Goal: Navigation & Orientation: Find specific page/section

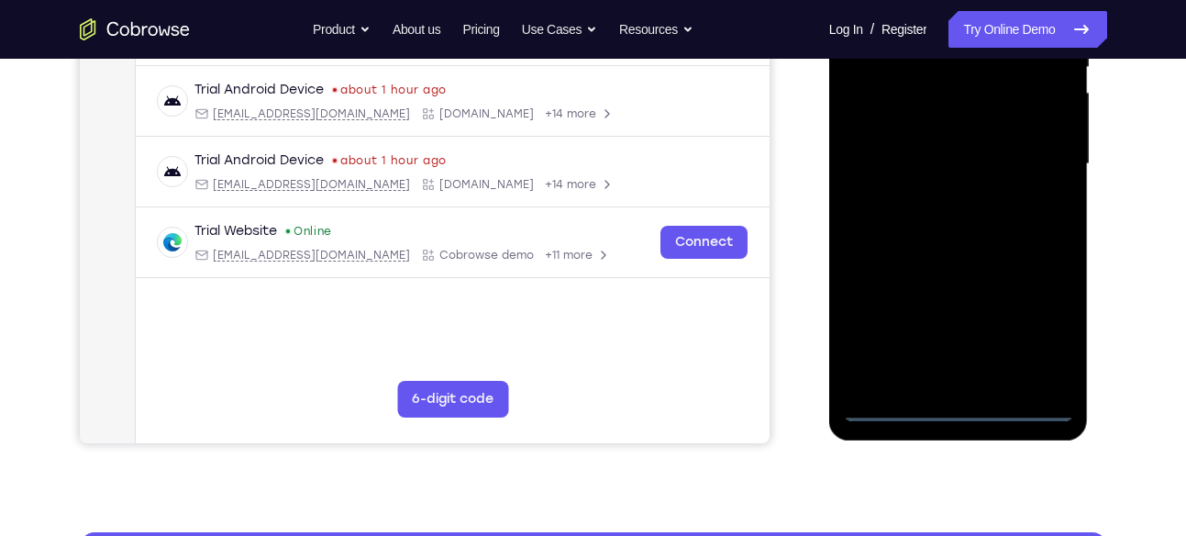
scroll to position [413, 0]
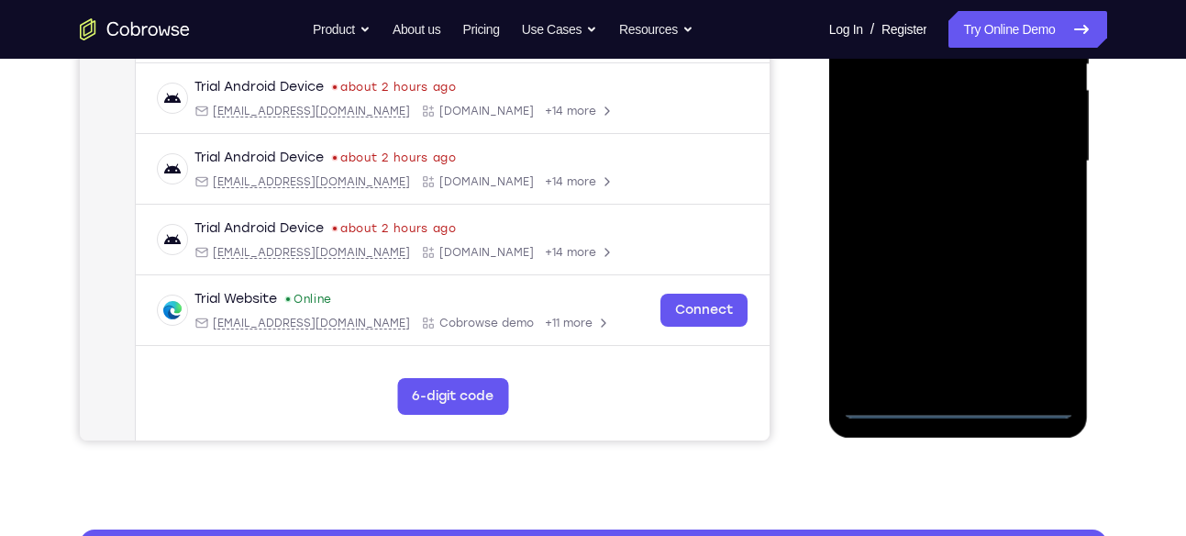
click at [959, 405] on div at bounding box center [958, 162] width 231 height 514
click at [1036, 335] on div at bounding box center [958, 162] width 231 height 514
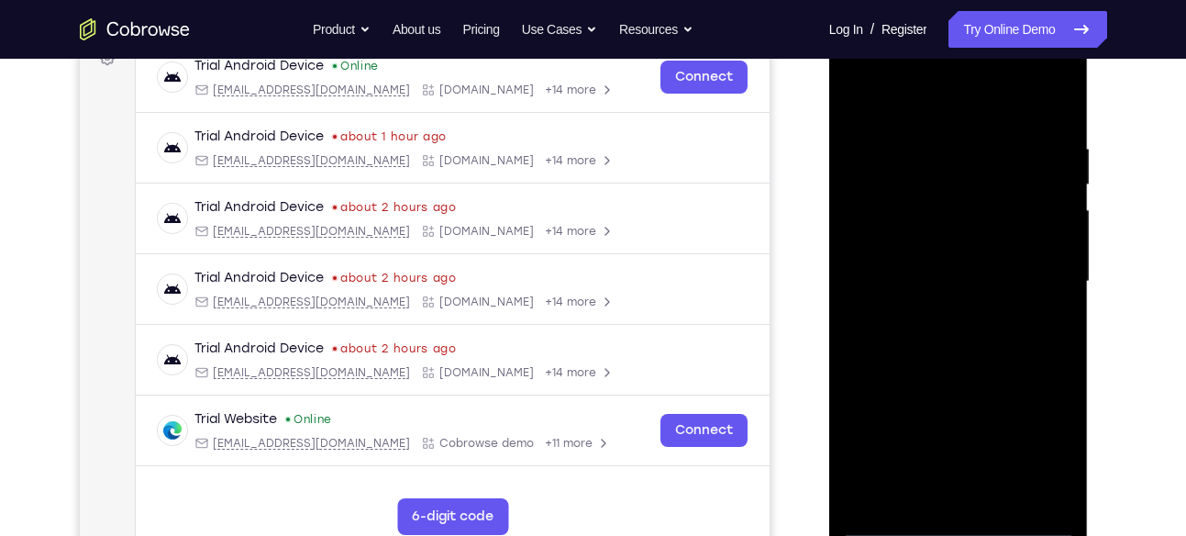
scroll to position [292, 0]
click at [904, 99] on div at bounding box center [958, 283] width 231 height 514
click at [1036, 277] on div at bounding box center [958, 283] width 231 height 514
click at [936, 317] on div at bounding box center [958, 283] width 231 height 514
click at [940, 261] on div at bounding box center [958, 283] width 231 height 514
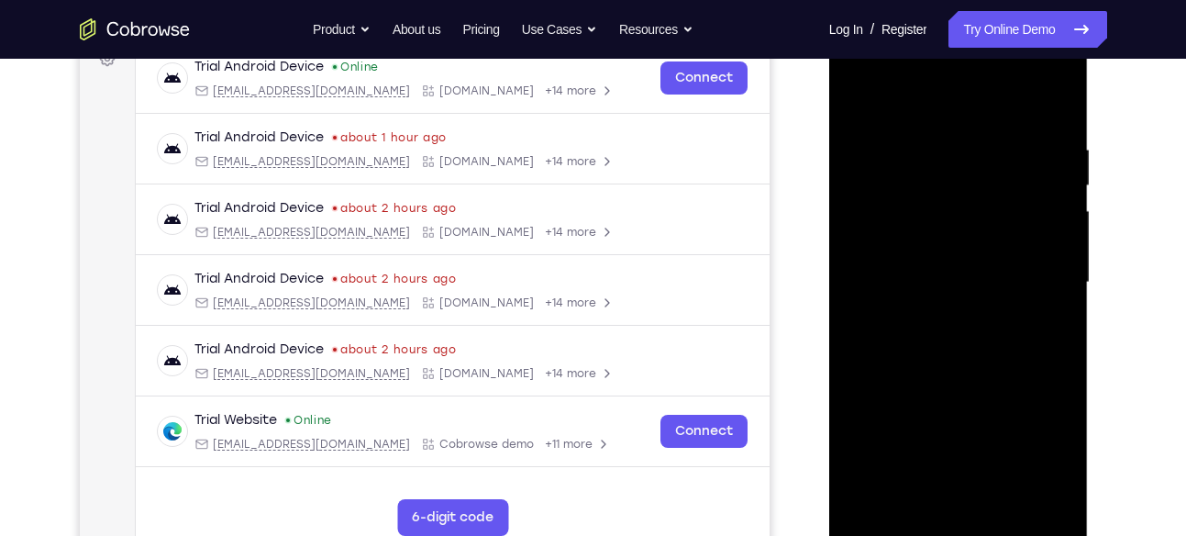
click at [923, 247] on div at bounding box center [958, 283] width 231 height 514
click at [944, 273] on div at bounding box center [958, 283] width 231 height 514
click at [994, 345] on div at bounding box center [958, 283] width 231 height 514
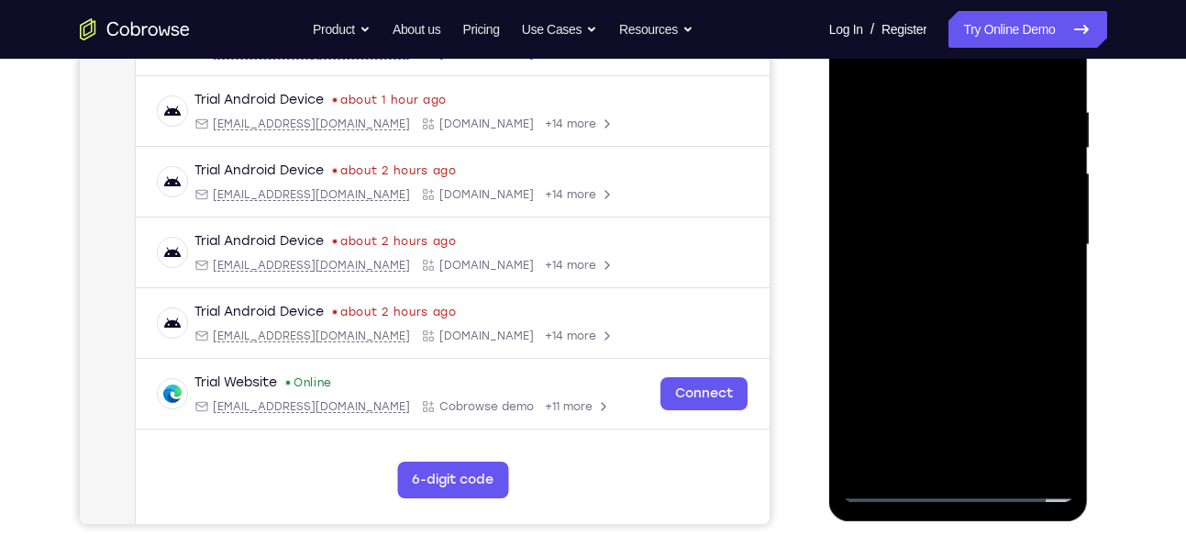
scroll to position [330, 0]
click at [1062, 86] on div at bounding box center [958, 244] width 231 height 514
click at [1005, 465] on div at bounding box center [958, 244] width 231 height 514
click at [993, 347] on div at bounding box center [958, 244] width 231 height 514
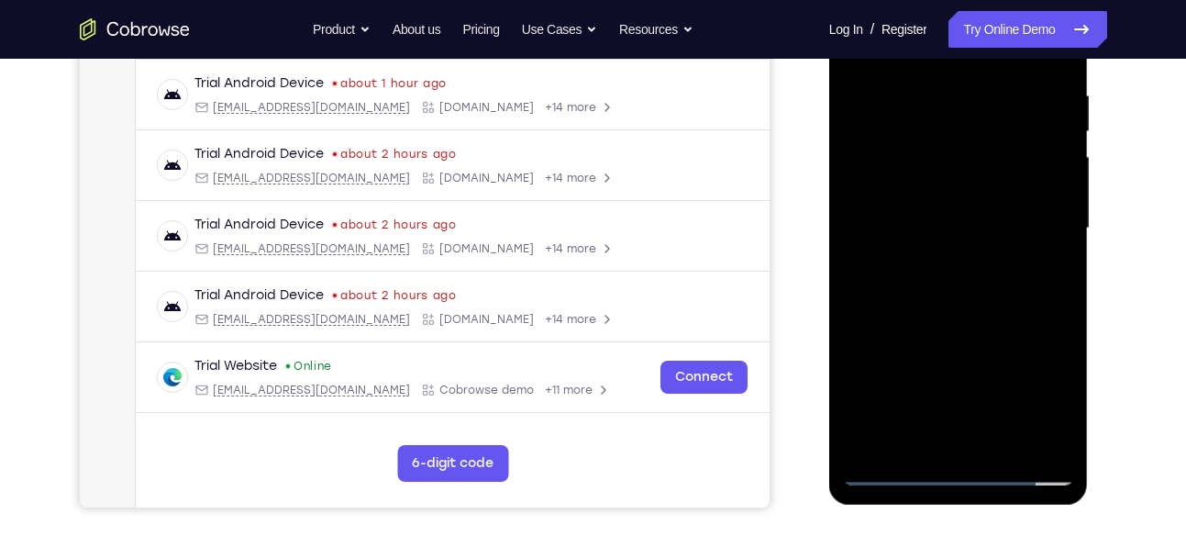
click at [955, 222] on div at bounding box center [958, 229] width 231 height 514
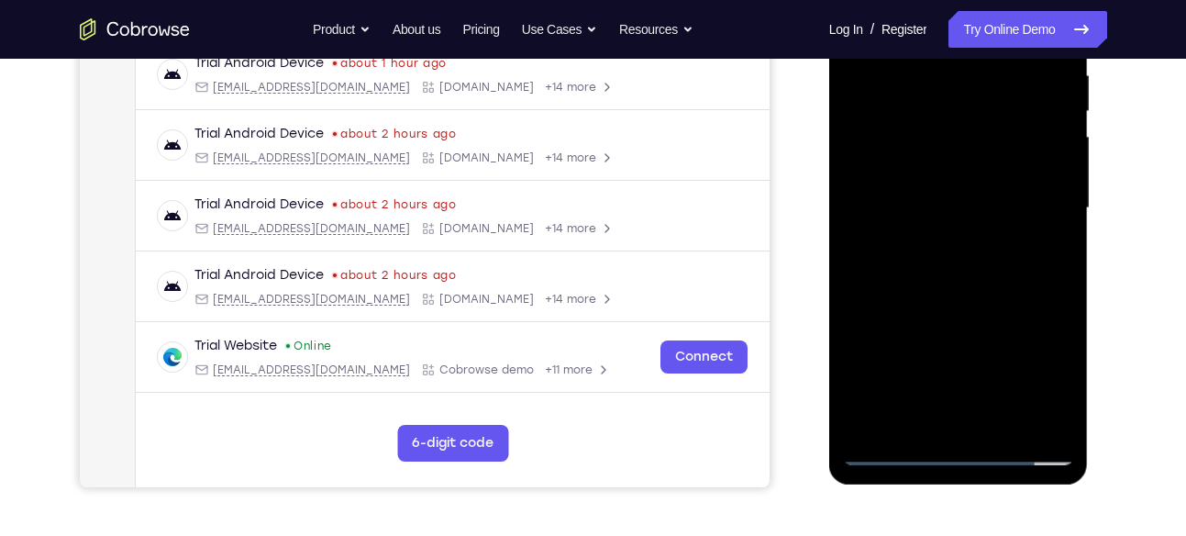
scroll to position [364, 0]
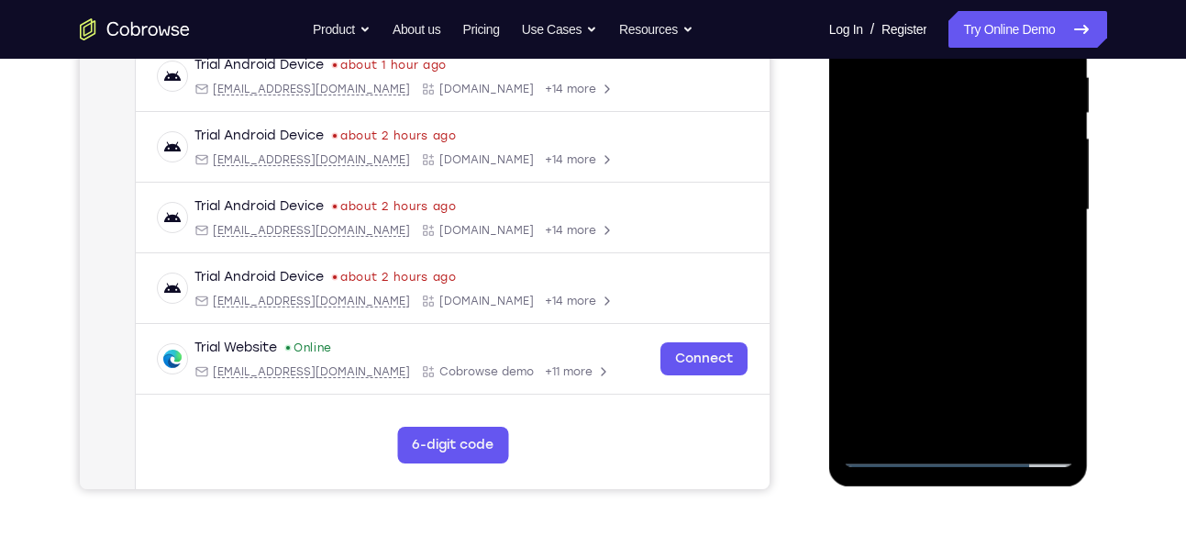
click at [861, 285] on div at bounding box center [958, 210] width 231 height 514
click at [910, 417] on div at bounding box center [958, 210] width 231 height 514
click at [1011, 315] on div at bounding box center [958, 210] width 231 height 514
click at [1045, 243] on div at bounding box center [958, 210] width 231 height 514
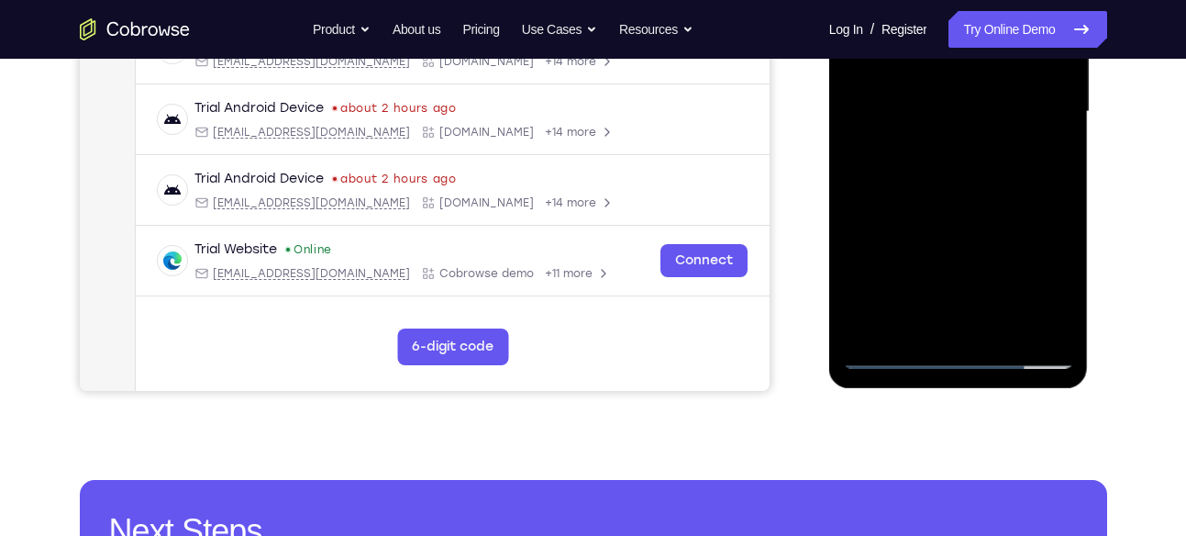
scroll to position [466, 0]
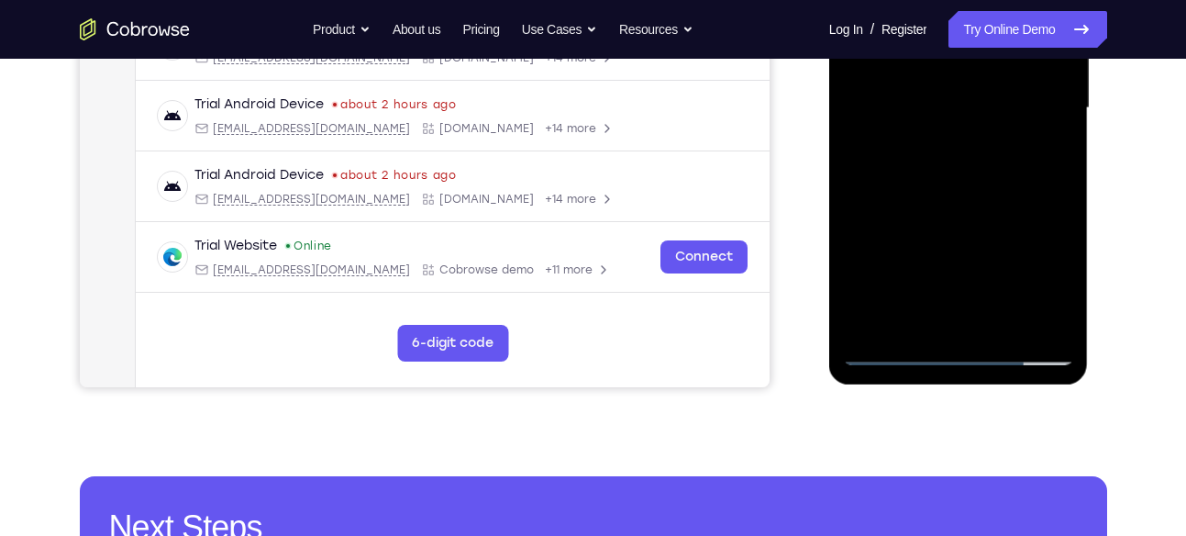
click at [887, 346] on div at bounding box center [958, 108] width 231 height 514
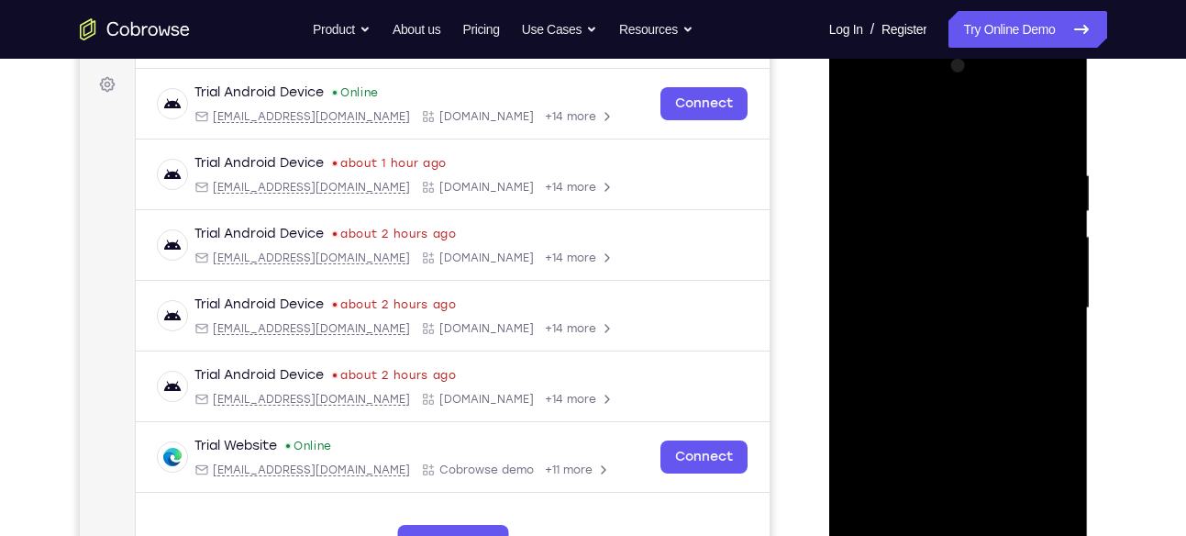
scroll to position [262, 0]
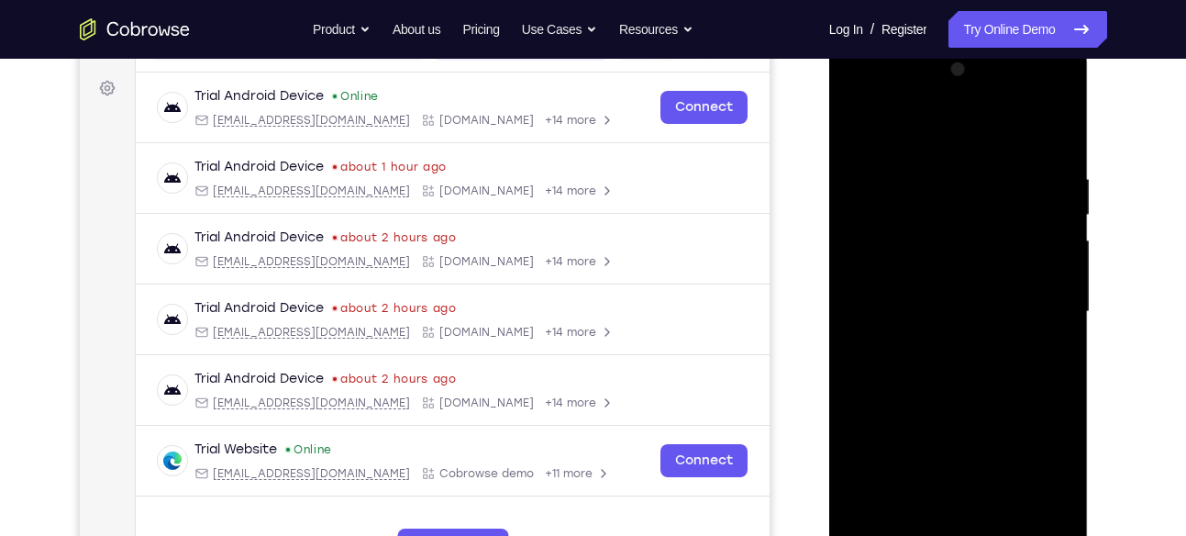
click at [1022, 199] on div at bounding box center [958, 312] width 231 height 514
click at [862, 136] on div at bounding box center [958, 312] width 231 height 514
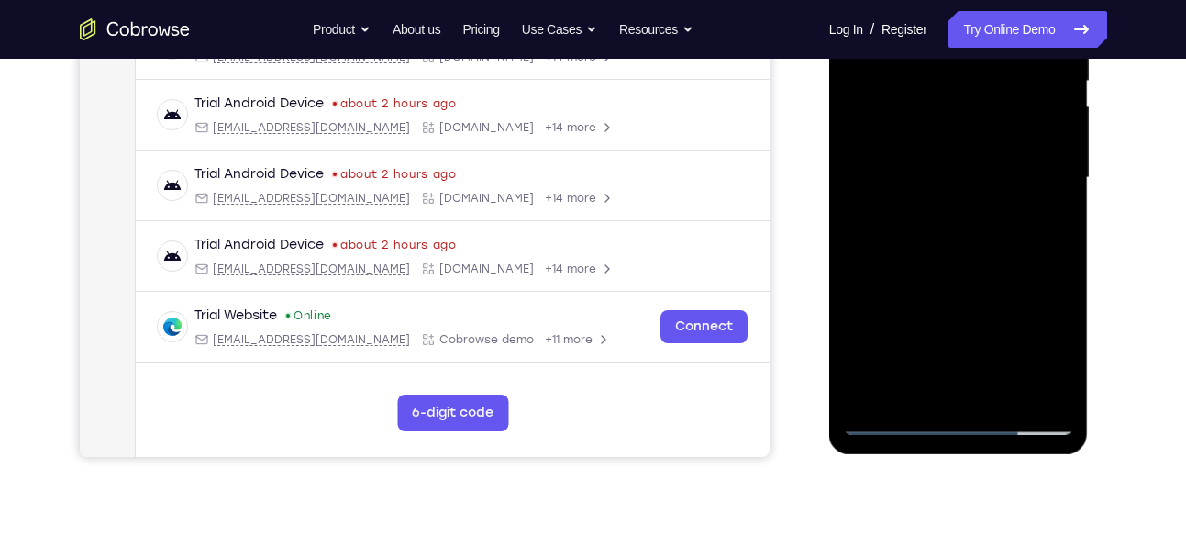
scroll to position [397, 0]
click at [891, 417] on div at bounding box center [958, 177] width 231 height 514
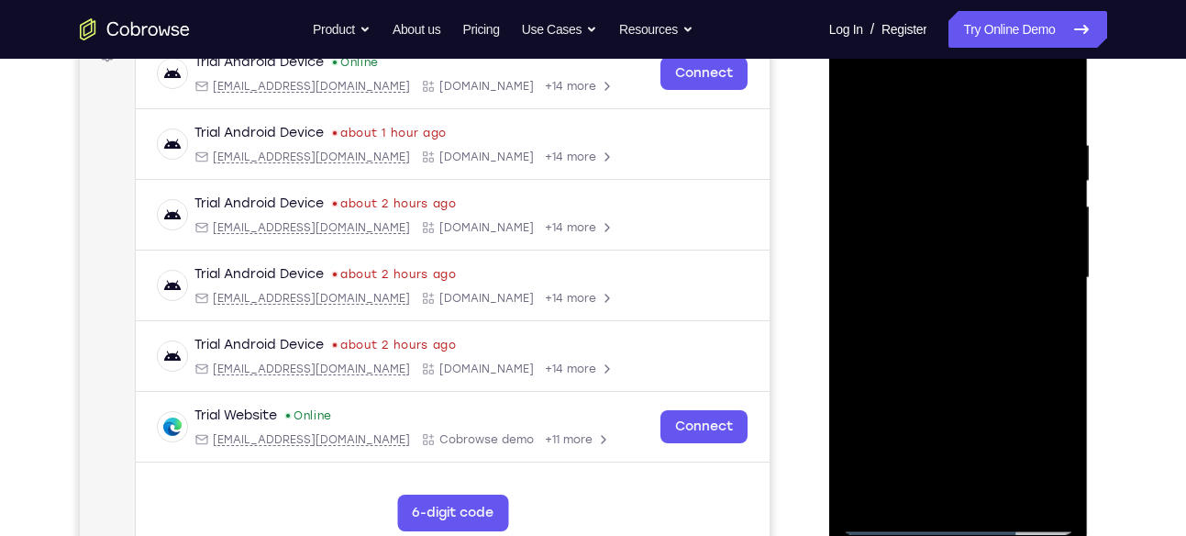
scroll to position [295, 0]
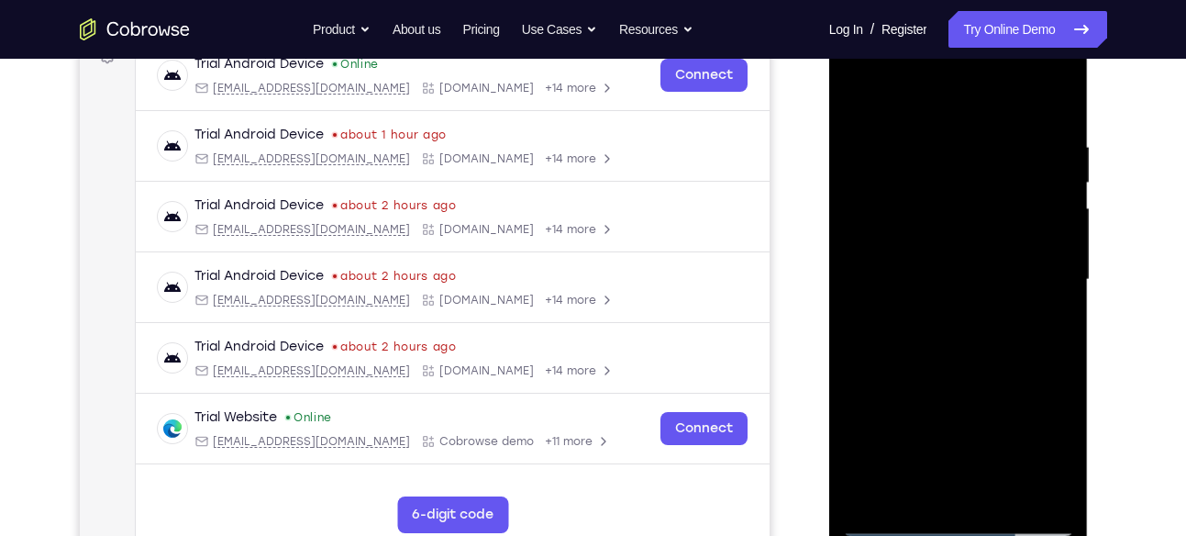
click at [861, 93] on div at bounding box center [958, 280] width 231 height 514
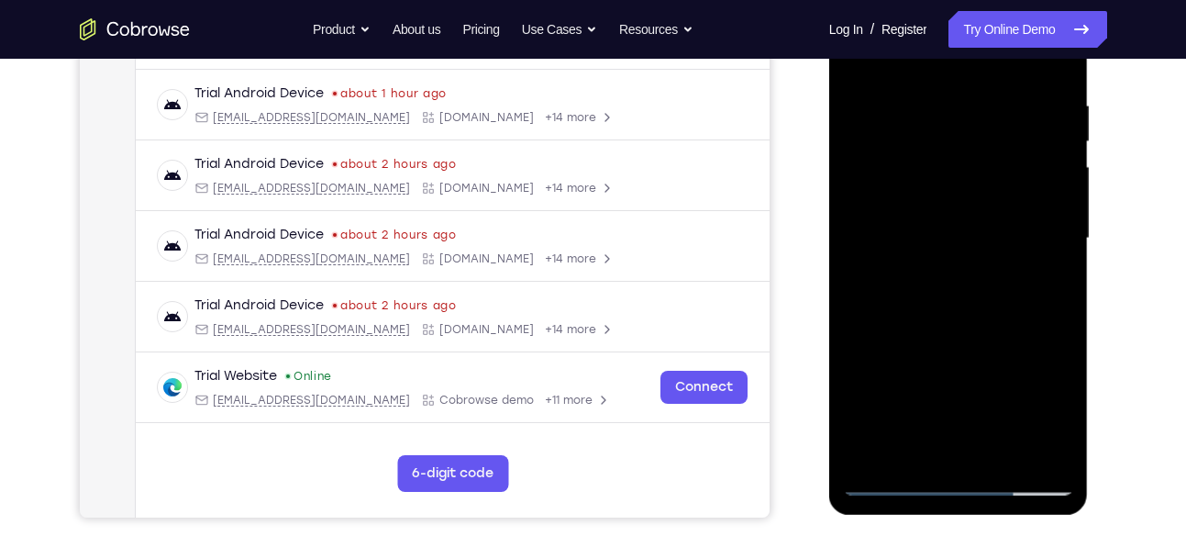
scroll to position [337, 0]
drag, startPoint x: 979, startPoint y: 339, endPoint x: 969, endPoint y: 217, distance: 122.4
click at [969, 217] on div at bounding box center [958, 238] width 231 height 514
drag, startPoint x: 997, startPoint y: 400, endPoint x: 980, endPoint y: 260, distance: 141.4
click at [980, 260] on div at bounding box center [958, 238] width 231 height 514
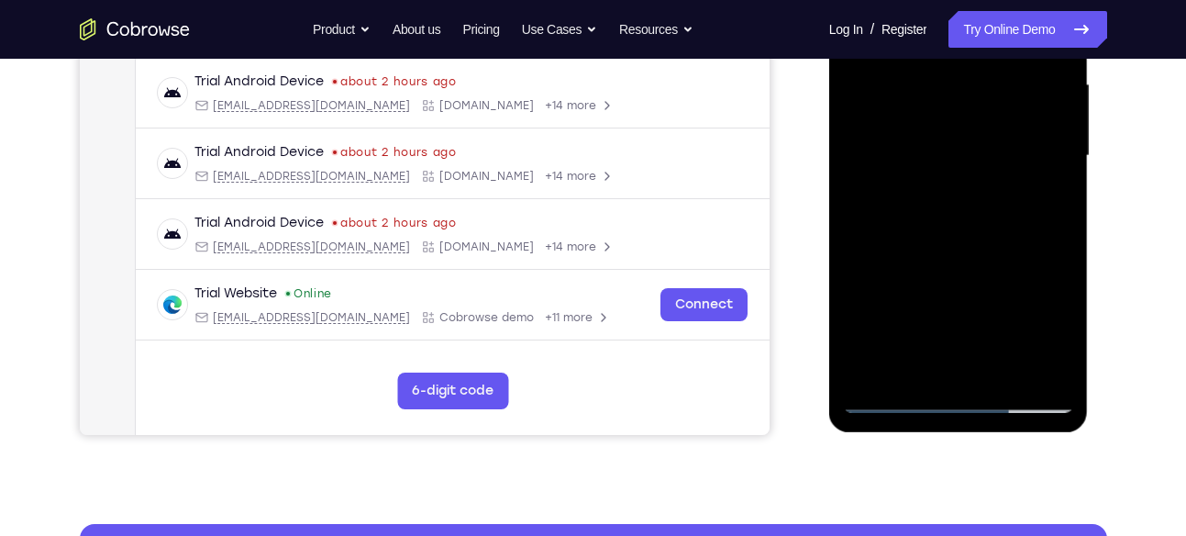
scroll to position [421, 0]
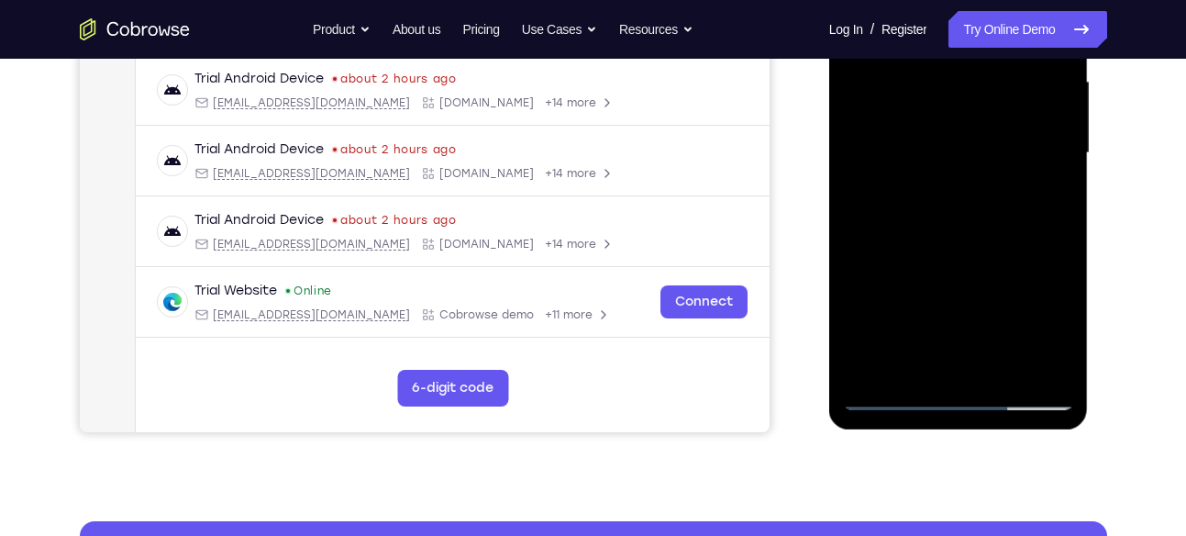
click at [858, 286] on div at bounding box center [958, 153] width 231 height 514
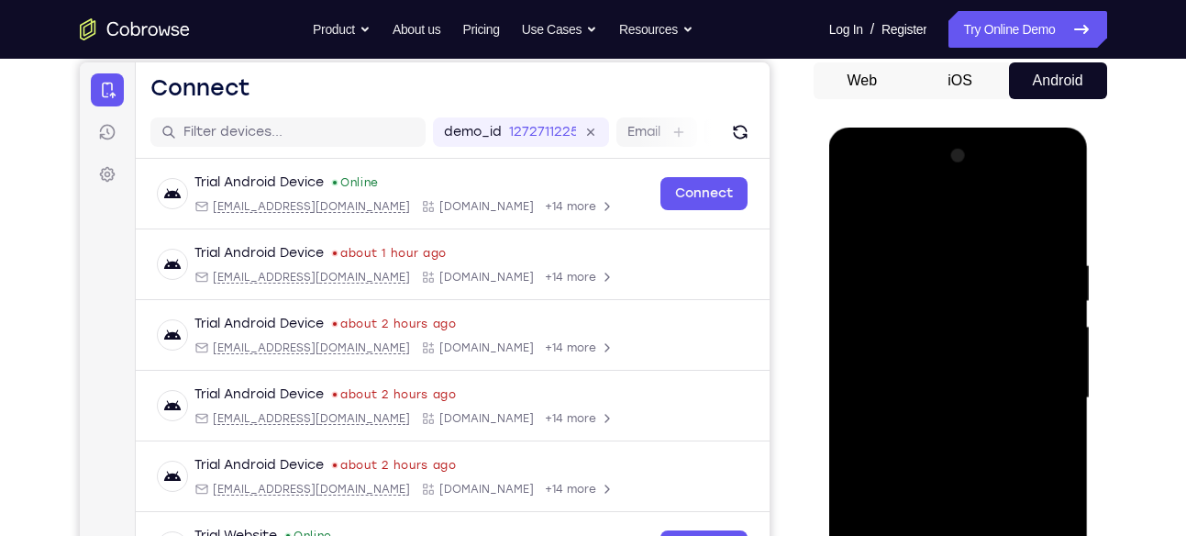
scroll to position [175, 0]
click at [912, 213] on div at bounding box center [958, 399] width 231 height 514
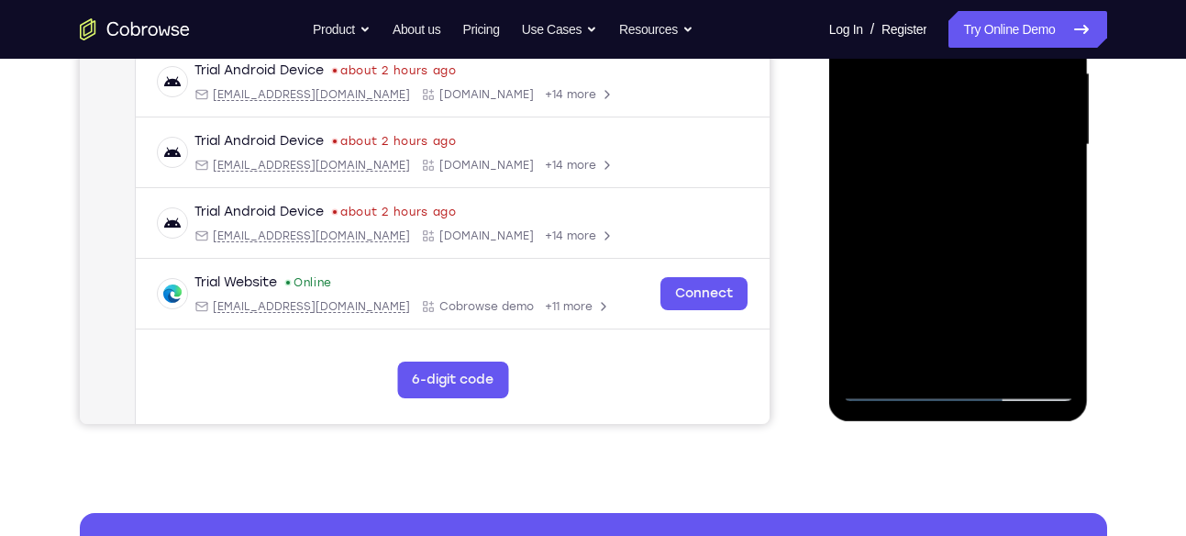
scroll to position [431, 0]
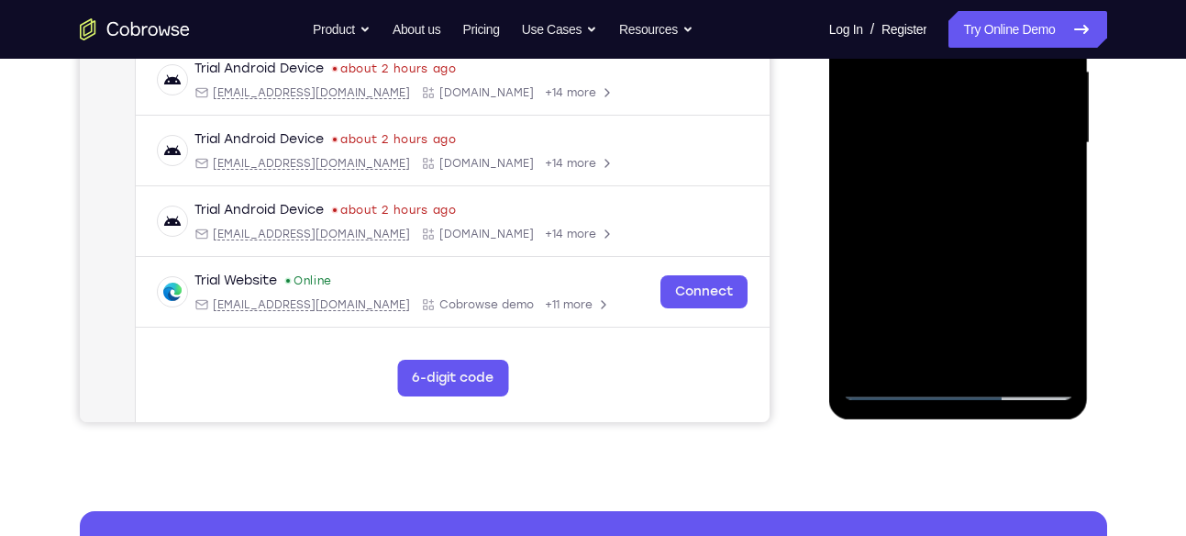
click at [897, 295] on div at bounding box center [958, 143] width 231 height 514
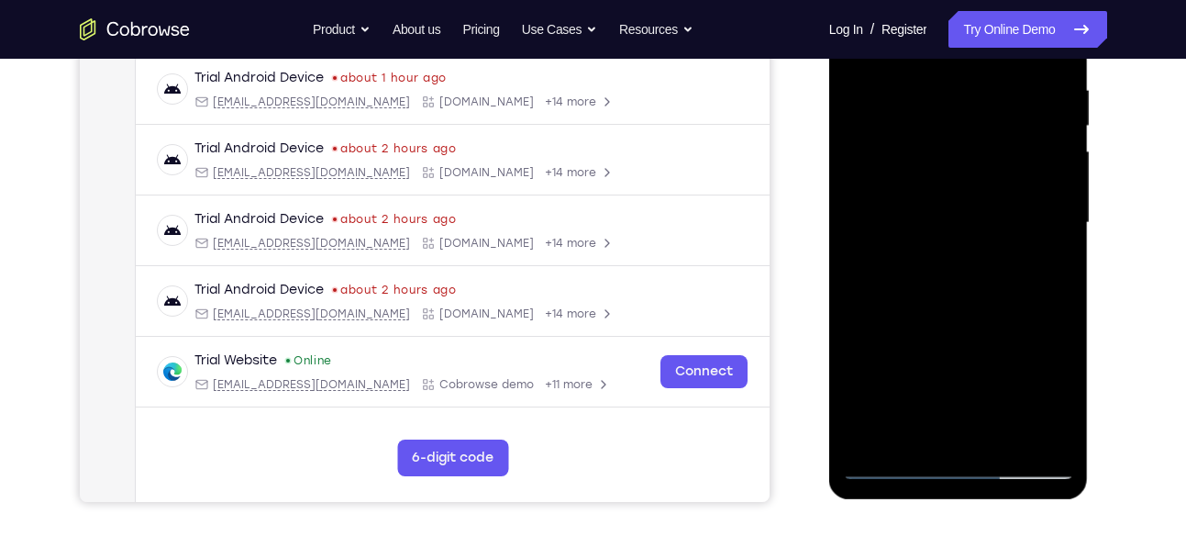
scroll to position [350, 0]
drag, startPoint x: 957, startPoint y: 383, endPoint x: 941, endPoint y: 321, distance: 63.4
click at [941, 321] on div at bounding box center [958, 224] width 231 height 514
click at [939, 352] on div at bounding box center [958, 224] width 231 height 514
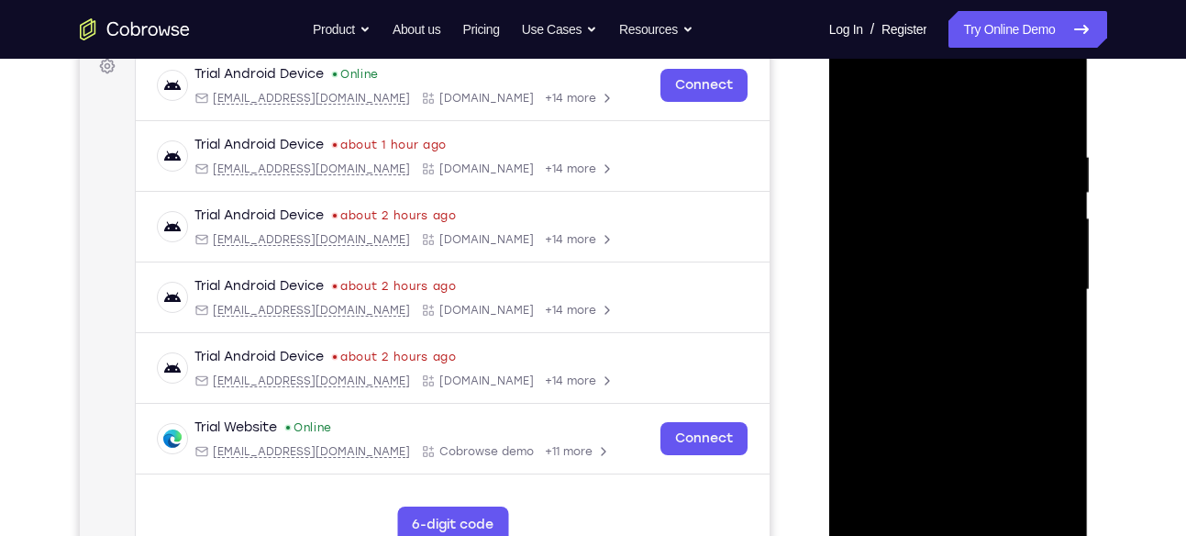
scroll to position [291, 0]
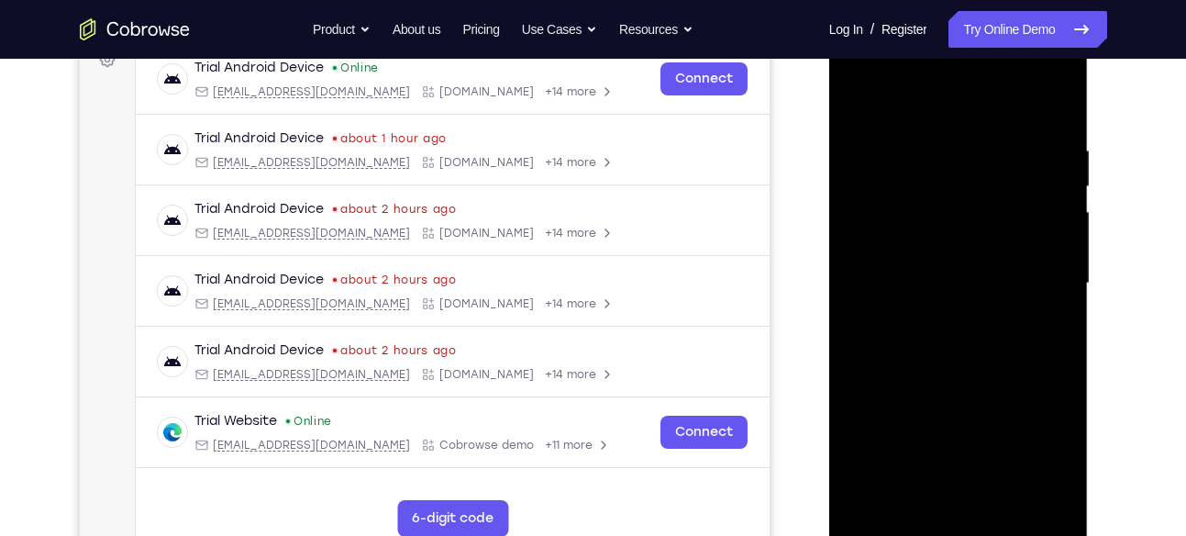
drag, startPoint x: 917, startPoint y: 226, endPoint x: 916, endPoint y: 386, distance: 160.6
click at [916, 386] on div at bounding box center [958, 284] width 231 height 514
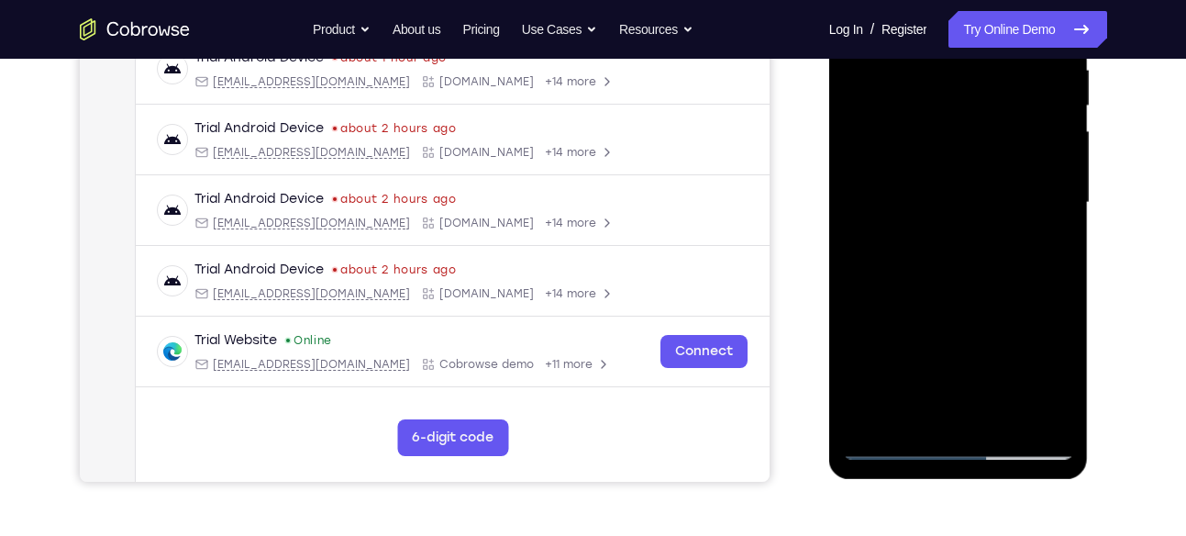
scroll to position [366, 0]
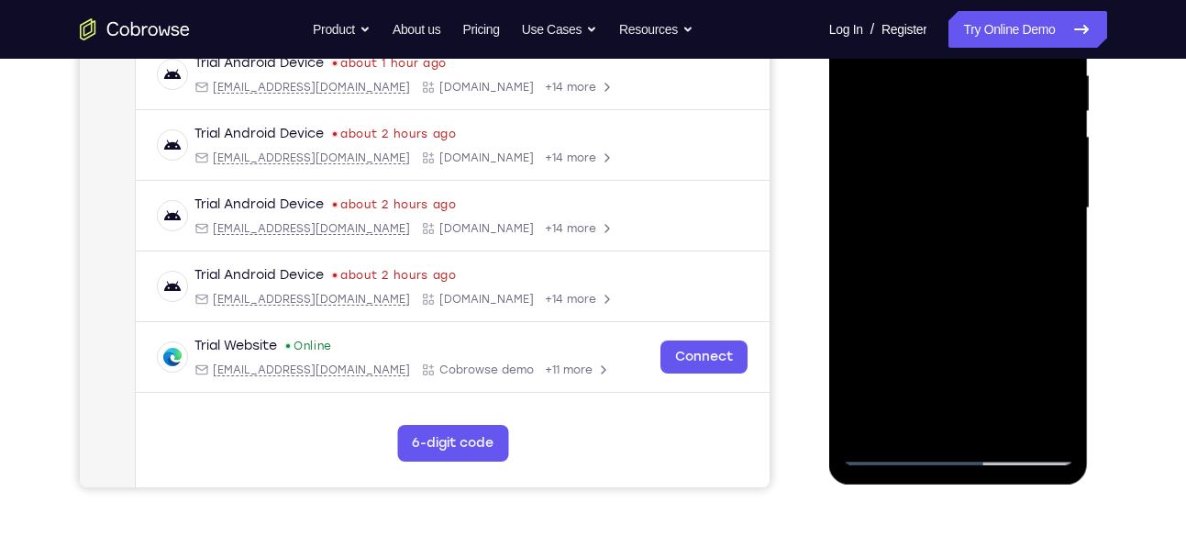
click at [954, 154] on div at bounding box center [958, 208] width 231 height 514
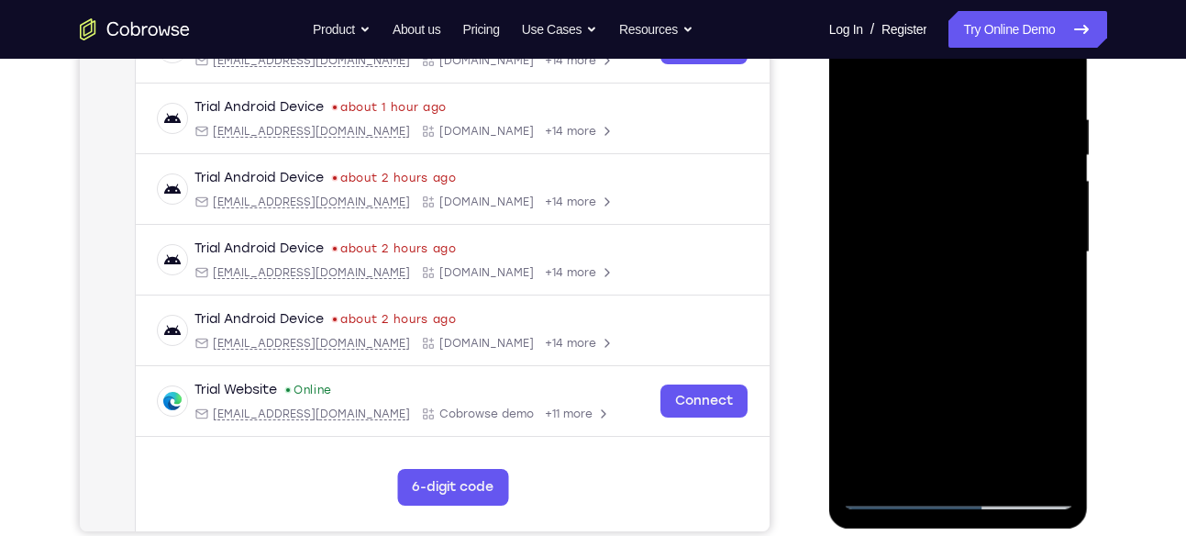
scroll to position [321, 0]
click at [895, 192] on div at bounding box center [958, 253] width 231 height 514
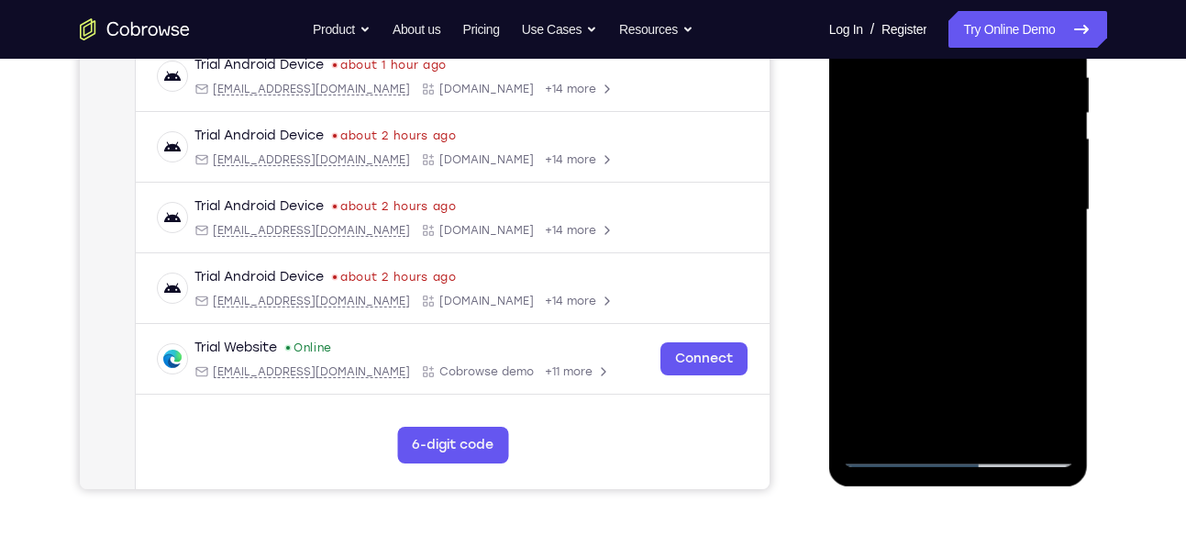
scroll to position [365, 0]
click at [897, 217] on div at bounding box center [958, 209] width 231 height 514
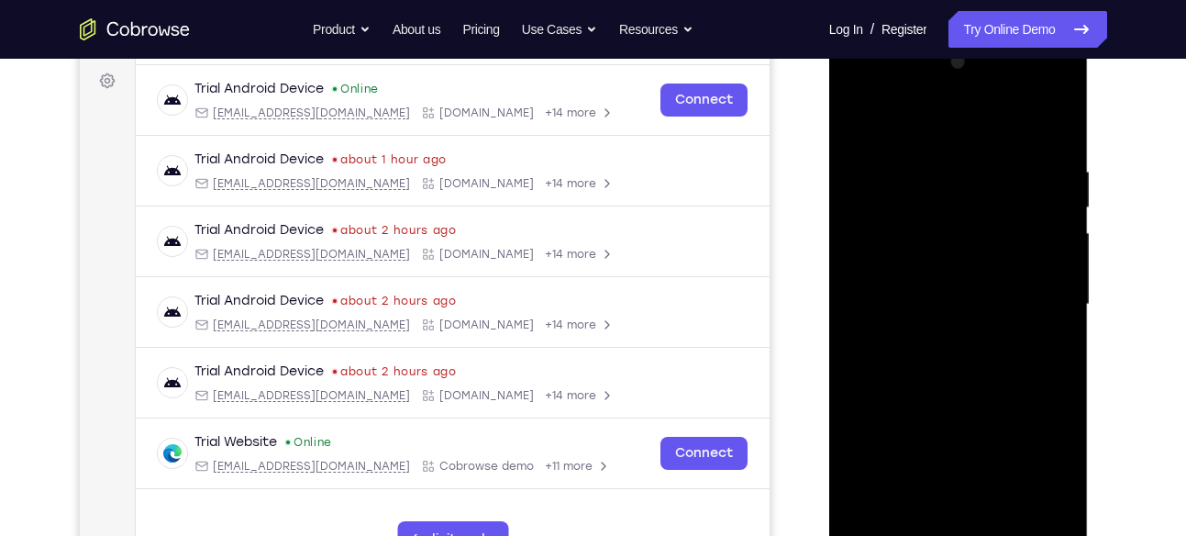
scroll to position [263, 0]
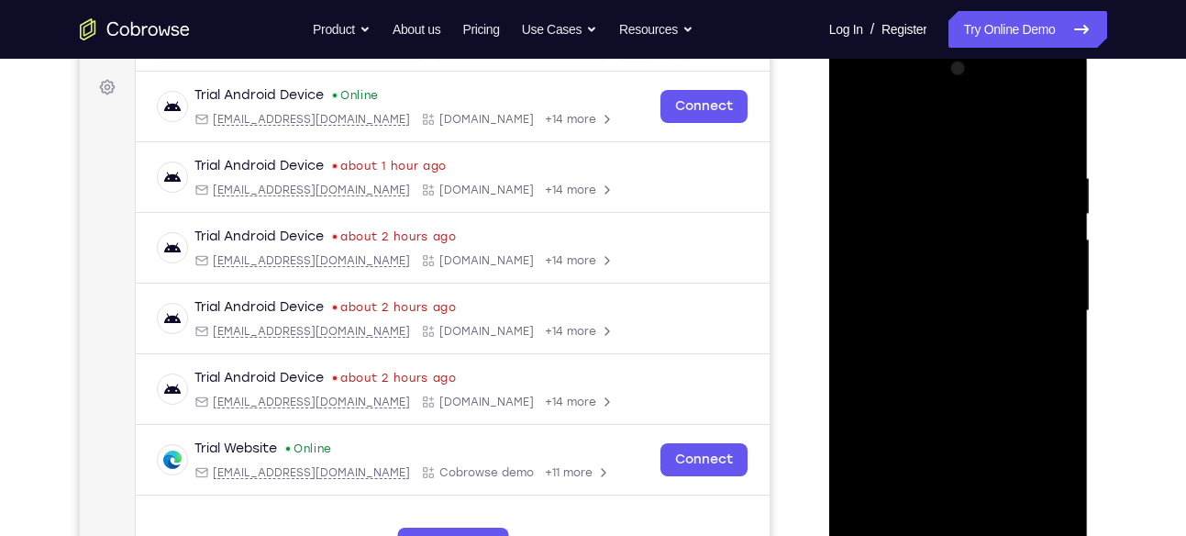
click at [1059, 73] on div at bounding box center [958, 311] width 231 height 514
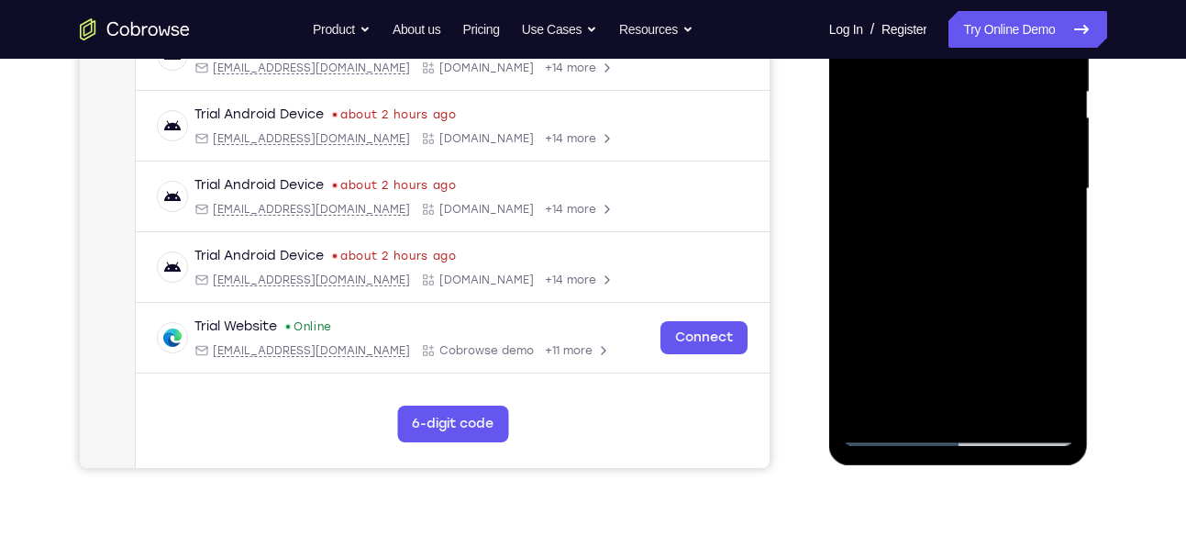
scroll to position [359, 0]
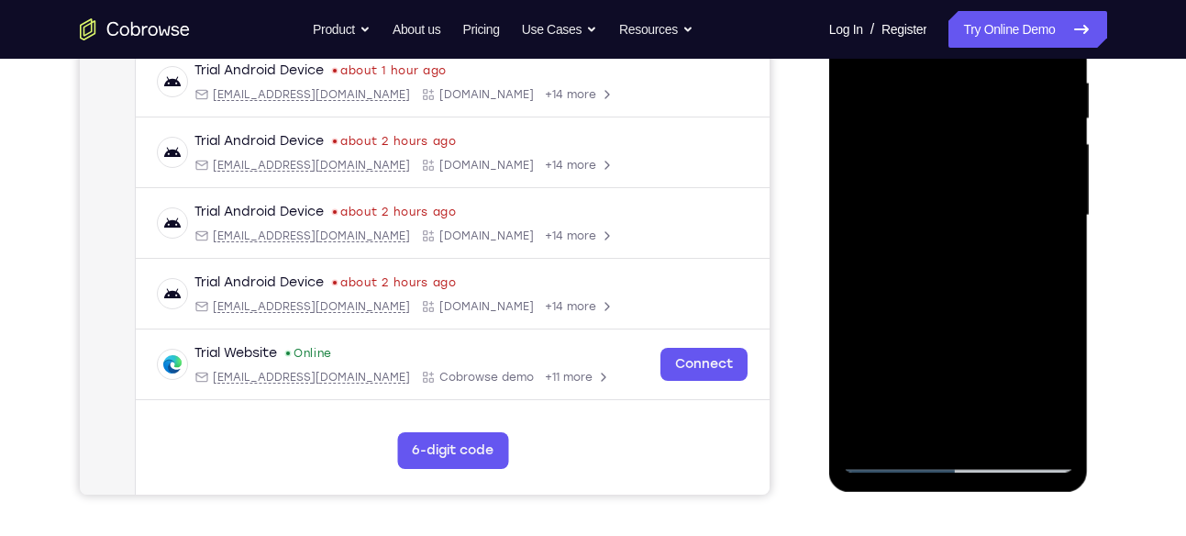
click at [884, 89] on div at bounding box center [958, 216] width 231 height 514
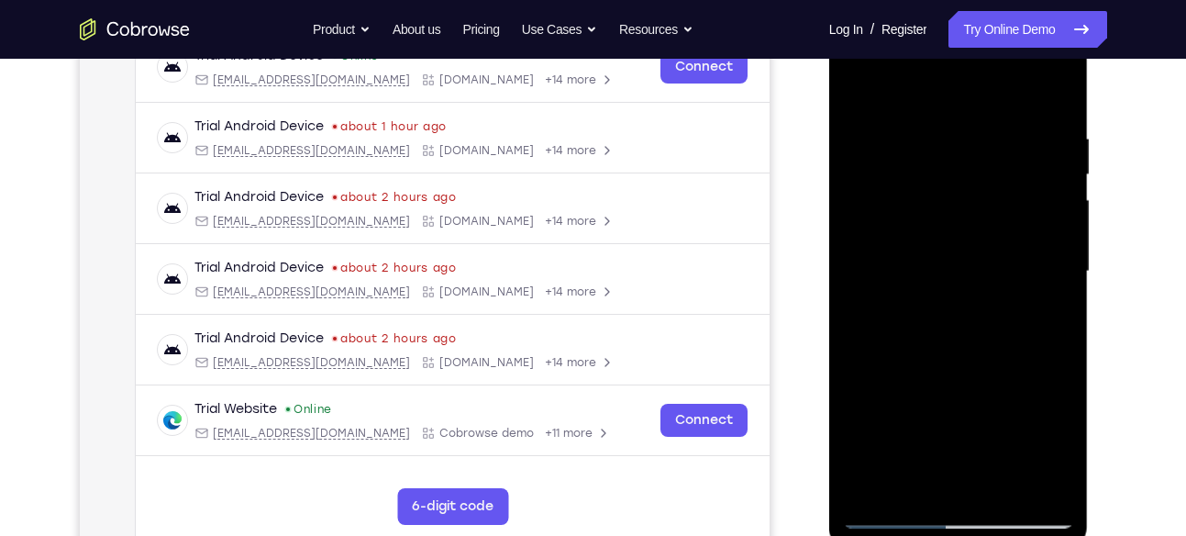
scroll to position [348, 0]
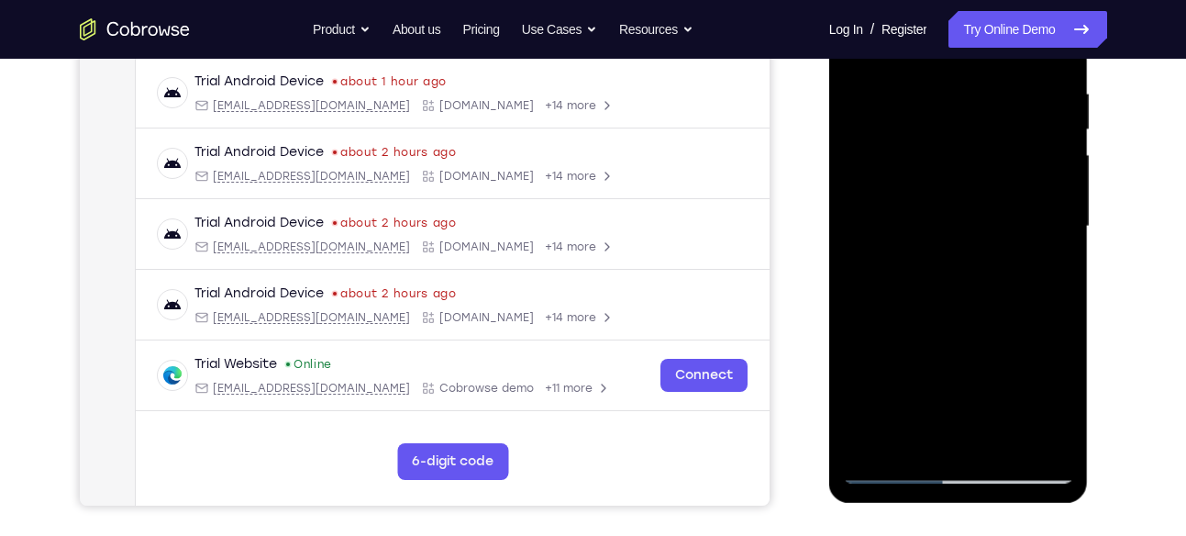
drag, startPoint x: 1050, startPoint y: 229, endPoint x: 949, endPoint y: 231, distance: 101.9
click at [949, 231] on div at bounding box center [958, 227] width 231 height 514
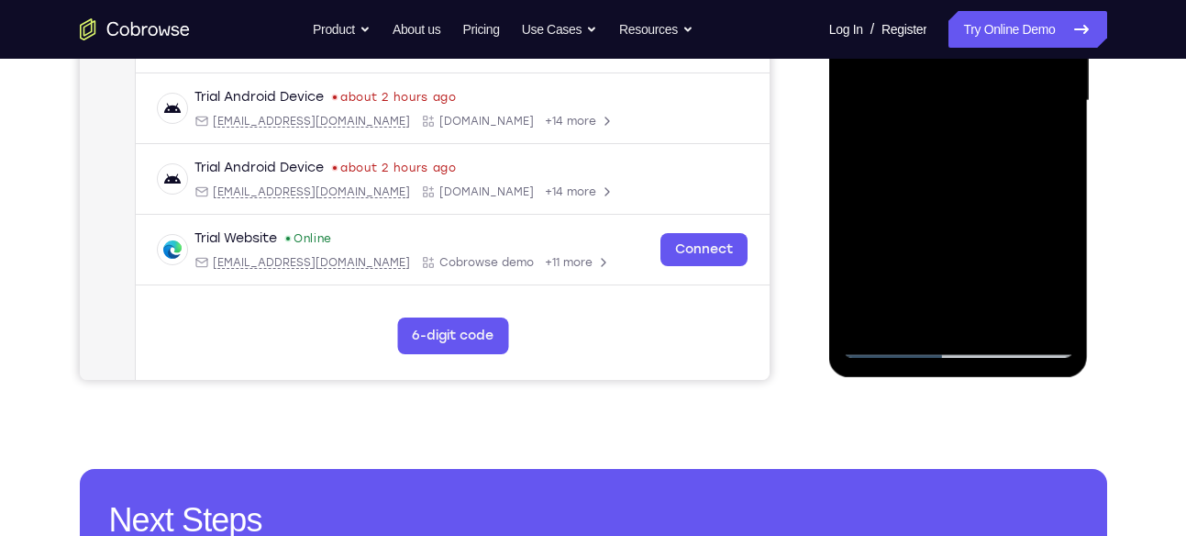
scroll to position [474, 0]
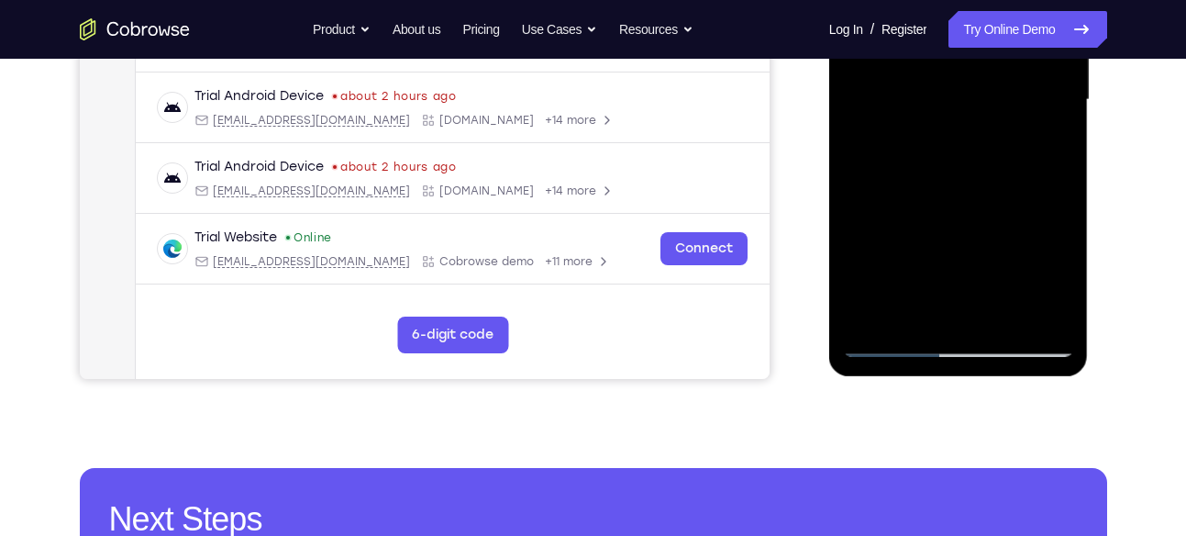
drag, startPoint x: 1007, startPoint y: 250, endPoint x: 1002, endPoint y: 202, distance: 48.0
click at [1002, 202] on div at bounding box center [958, 100] width 231 height 514
click at [952, 218] on div at bounding box center [958, 100] width 231 height 514
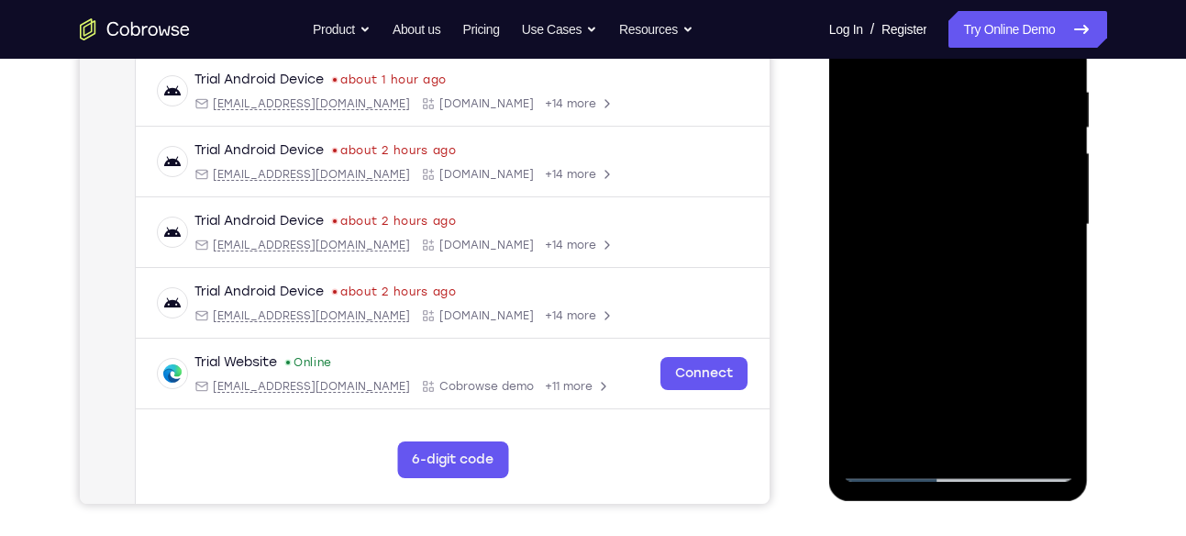
scroll to position [349, 0]
click at [1058, 193] on div at bounding box center [958, 226] width 231 height 514
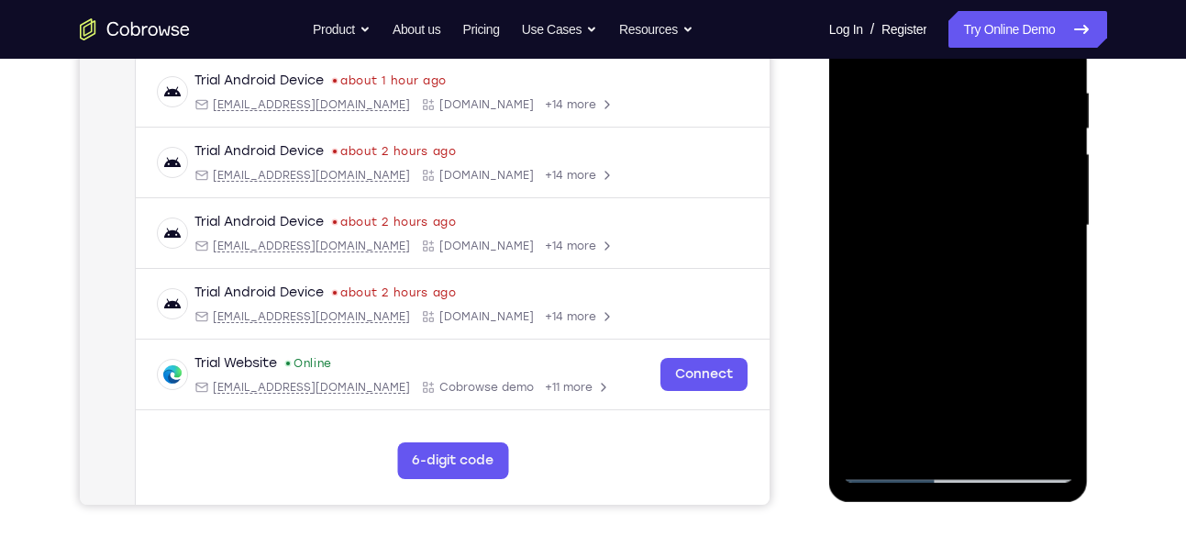
click at [1058, 193] on div at bounding box center [958, 226] width 231 height 514
click at [856, 196] on div at bounding box center [958, 226] width 231 height 514
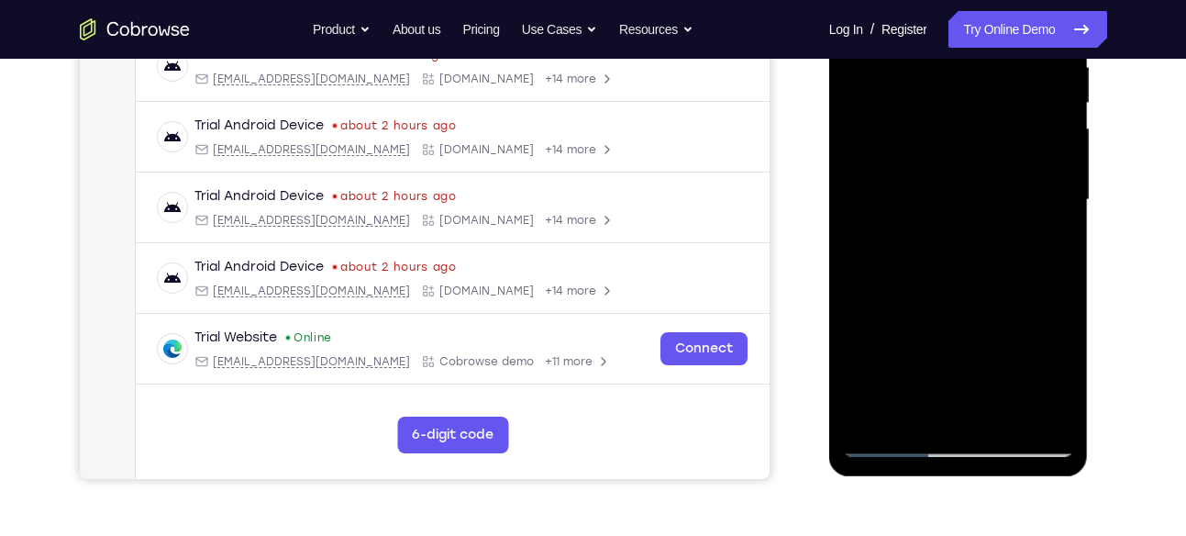
click at [873, 417] on div at bounding box center [958, 200] width 231 height 514
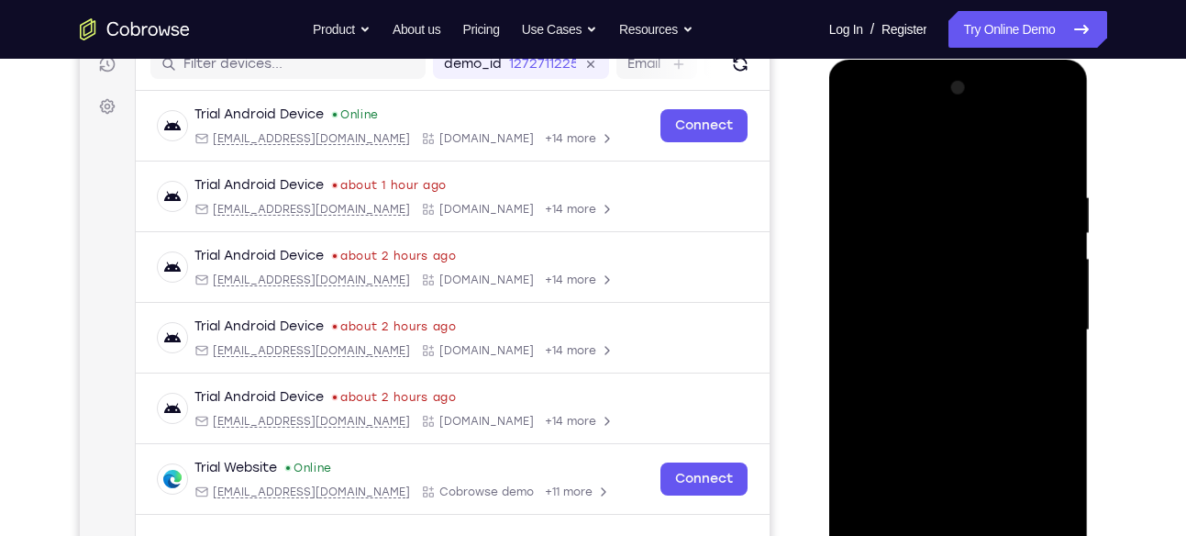
scroll to position [245, 0]
click at [934, 181] on div at bounding box center [958, 329] width 231 height 514
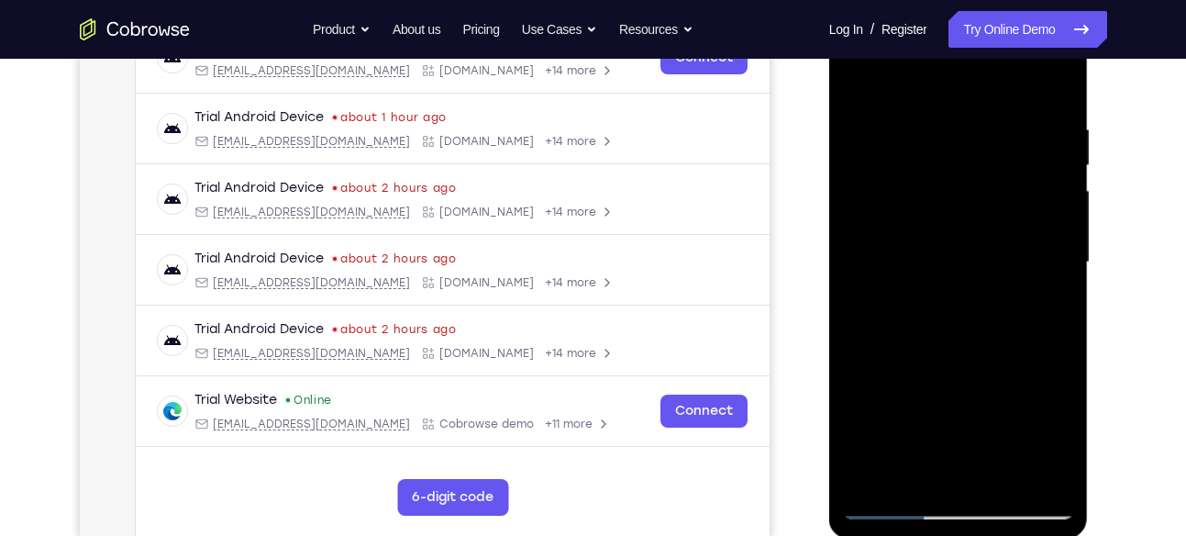
scroll to position [311, 0]
click at [1051, 82] on div at bounding box center [958, 263] width 231 height 514
click at [1031, 124] on div at bounding box center [958, 263] width 231 height 514
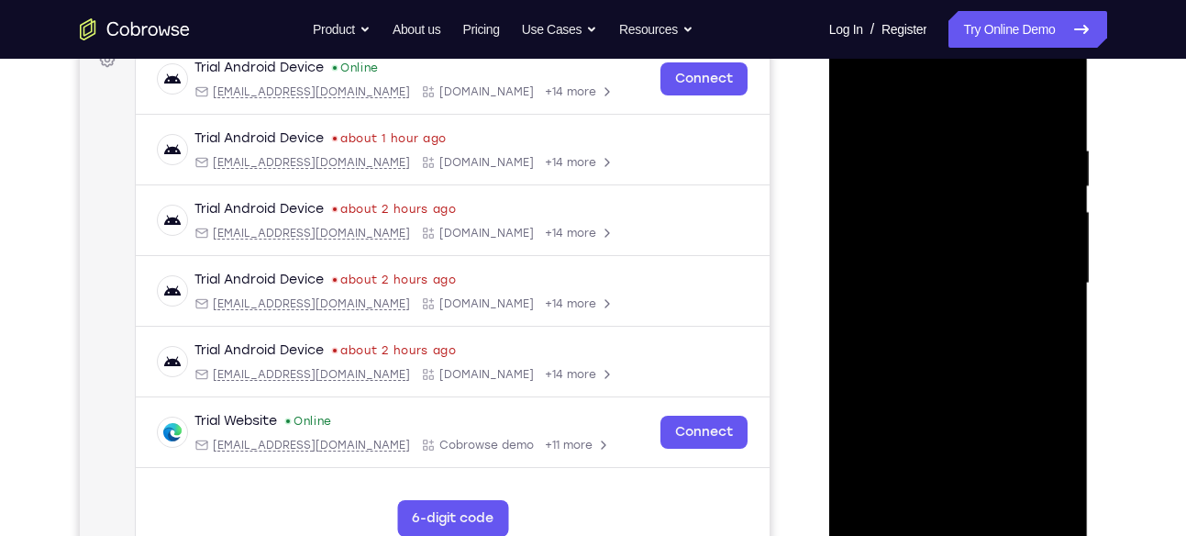
scroll to position [290, 0]
click at [1055, 113] on div at bounding box center [958, 285] width 231 height 514
drag, startPoint x: 1010, startPoint y: 323, endPoint x: 1016, endPoint y: 164, distance: 158.8
click at [1016, 164] on div at bounding box center [958, 285] width 231 height 514
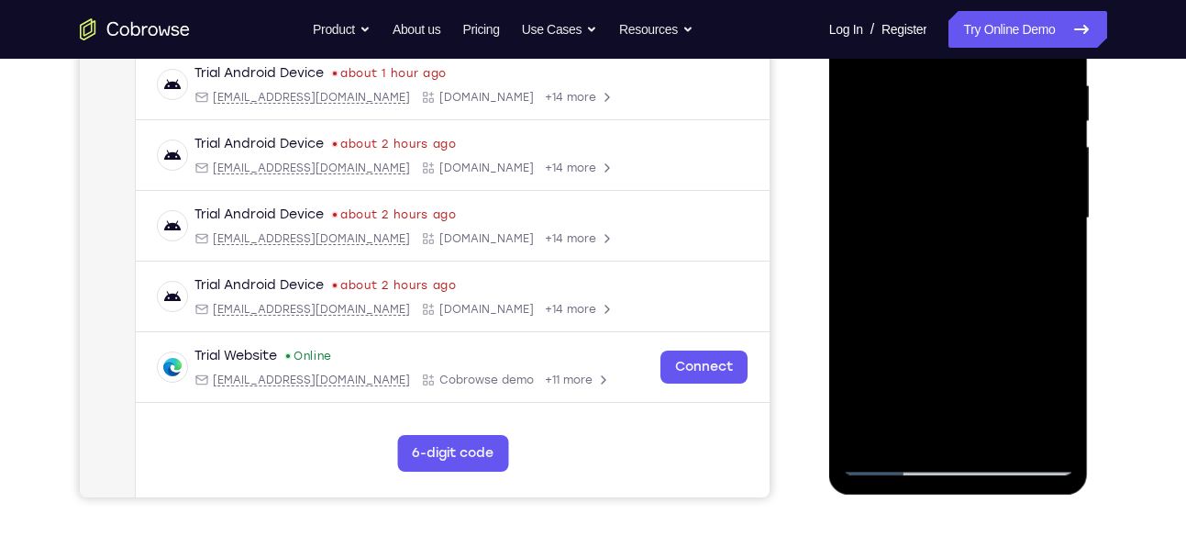
scroll to position [370, 0]
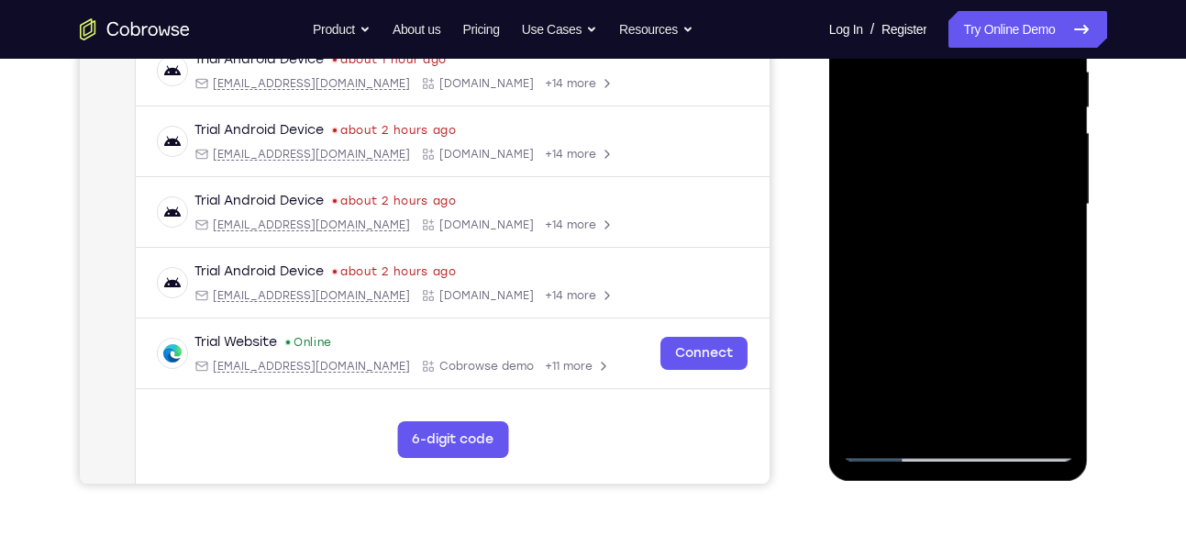
drag, startPoint x: 972, startPoint y: 317, endPoint x: 979, endPoint y: 223, distance: 94.8
click at [979, 223] on div at bounding box center [958, 205] width 231 height 514
click at [999, 422] on div at bounding box center [958, 205] width 231 height 514
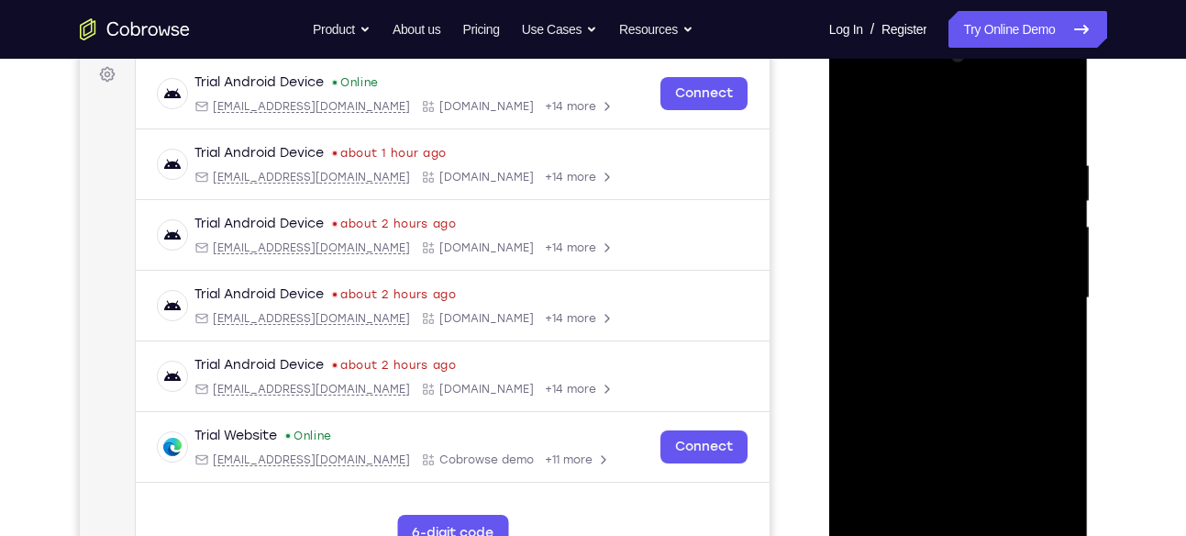
scroll to position [275, 0]
click at [861, 114] on div at bounding box center [958, 299] width 231 height 514
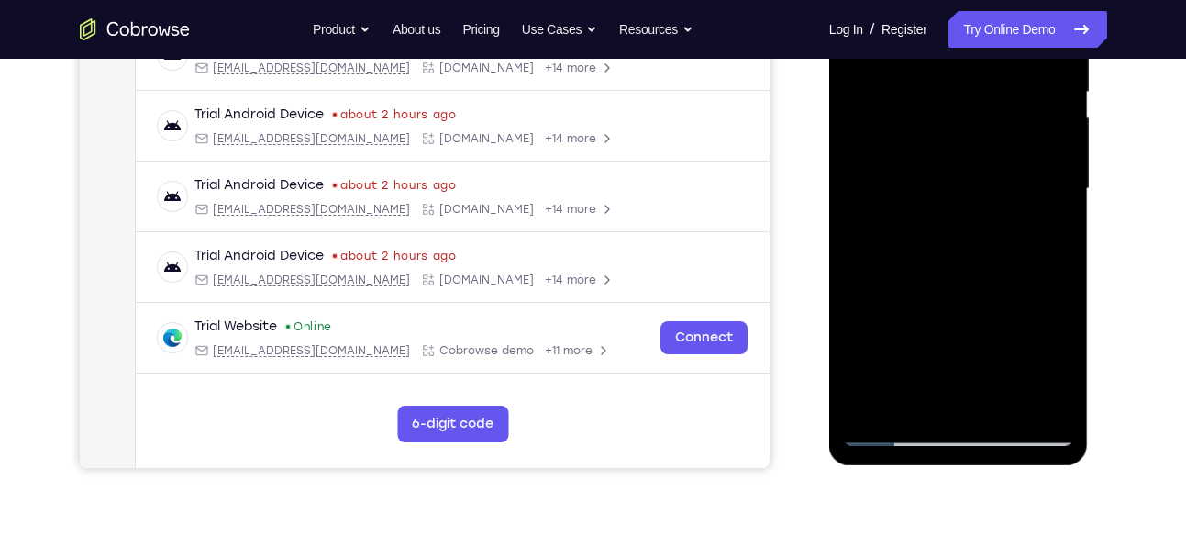
scroll to position [404, 0]
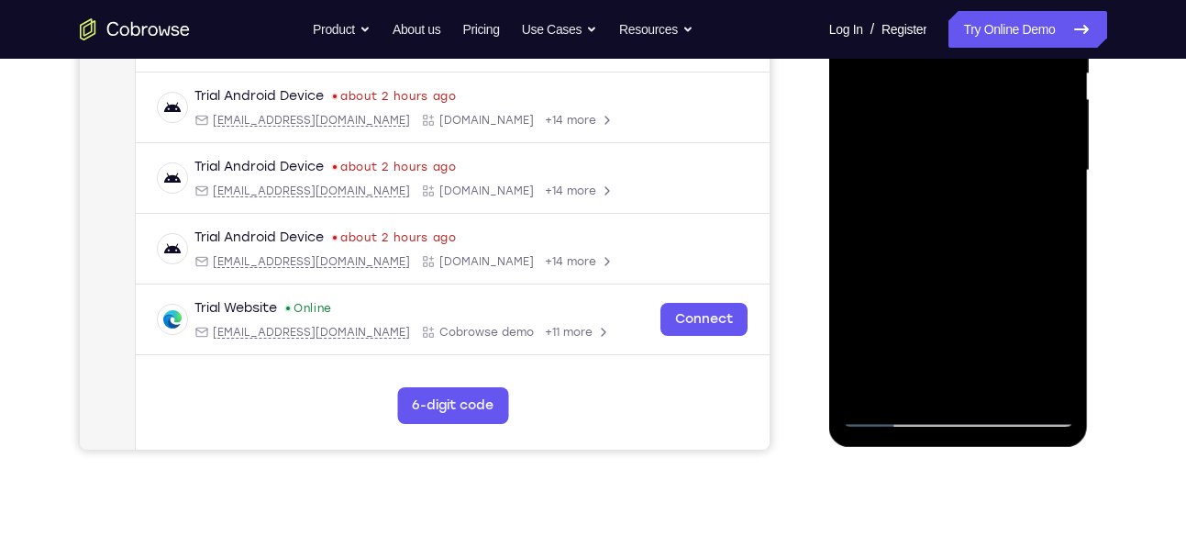
click at [1006, 380] on div at bounding box center [958, 171] width 231 height 514
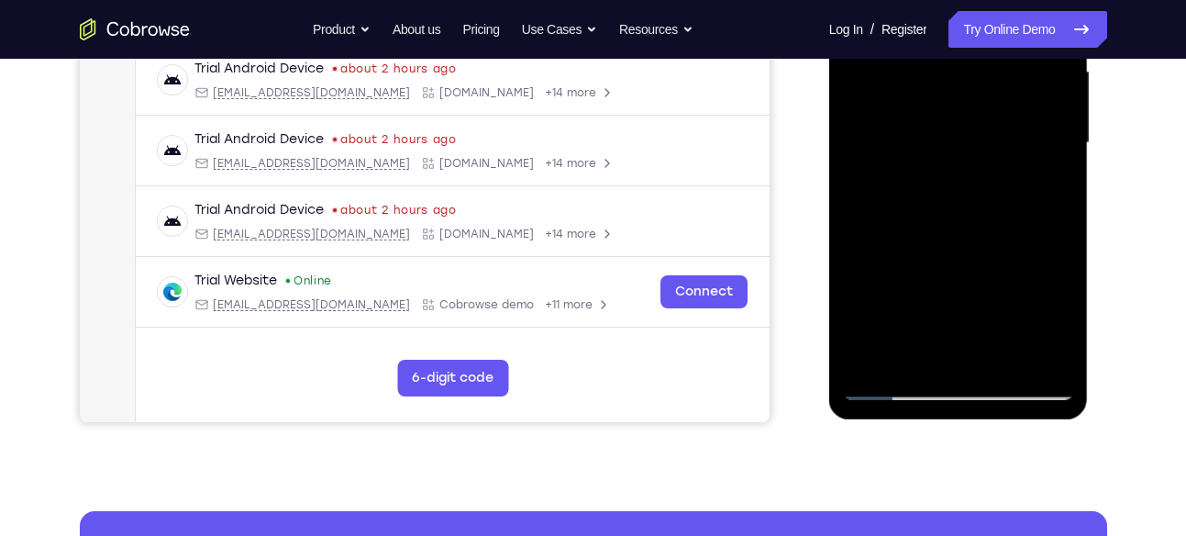
scroll to position [429, 0]
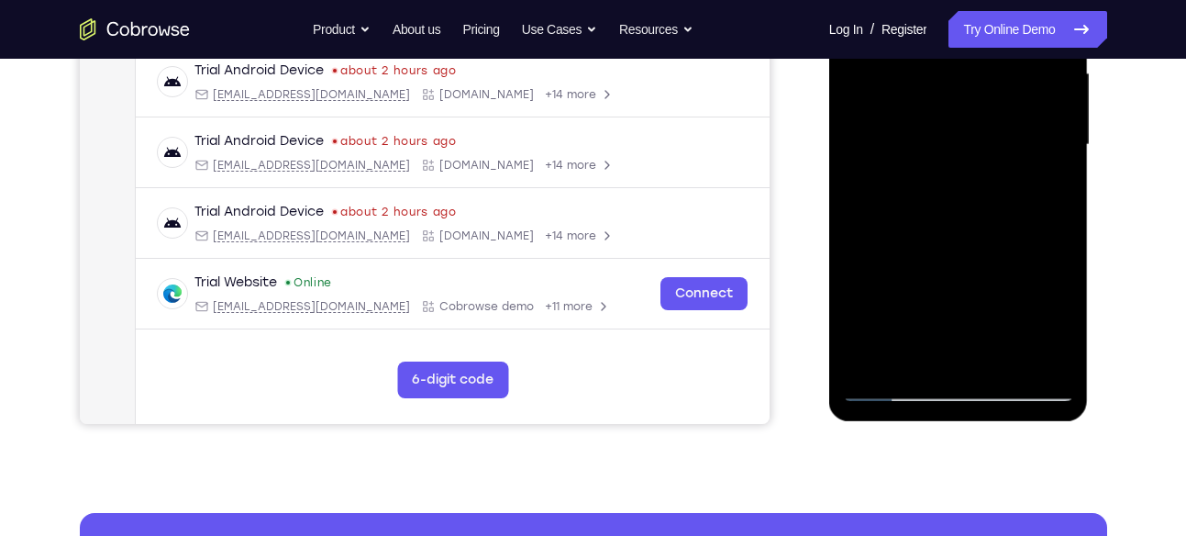
drag, startPoint x: 949, startPoint y: 326, endPoint x: 944, endPoint y: 180, distance: 145.9
click at [944, 180] on div at bounding box center [958, 145] width 231 height 514
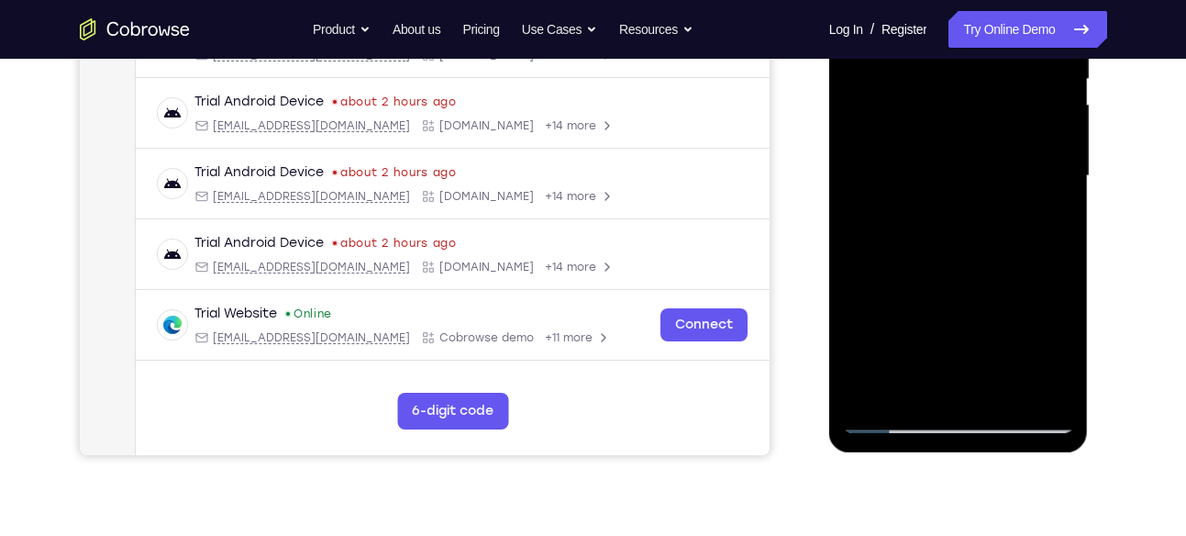
scroll to position [397, 0]
drag, startPoint x: 967, startPoint y: 204, endPoint x: 961, endPoint y: 246, distance: 42.7
click at [961, 246] on div at bounding box center [958, 177] width 231 height 514
click at [916, 180] on div at bounding box center [958, 177] width 231 height 514
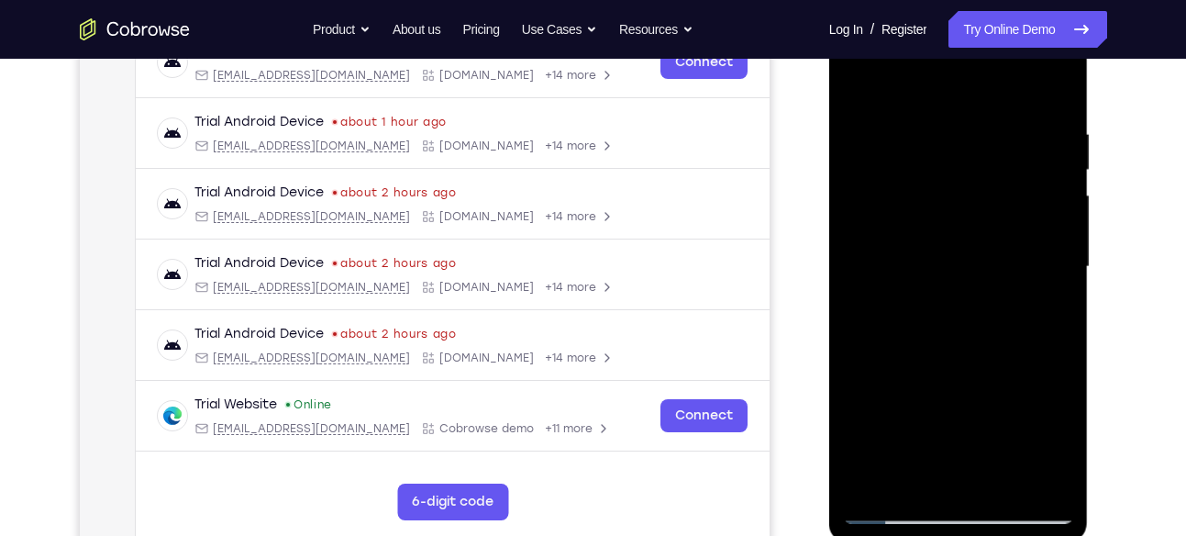
scroll to position [306, 0]
click at [883, 84] on div at bounding box center [958, 268] width 231 height 514
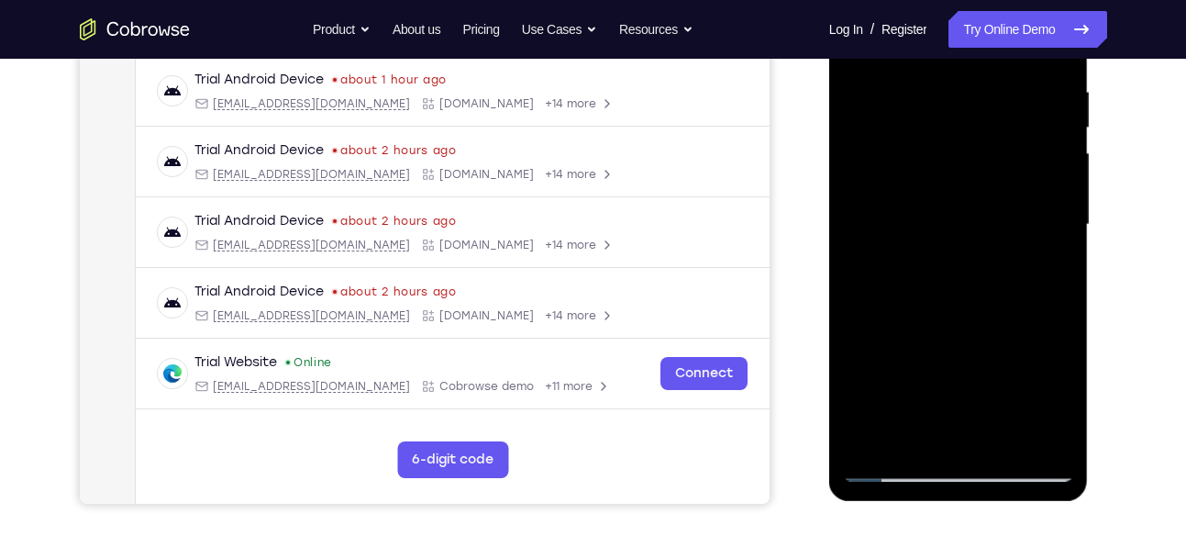
scroll to position [346, 0]
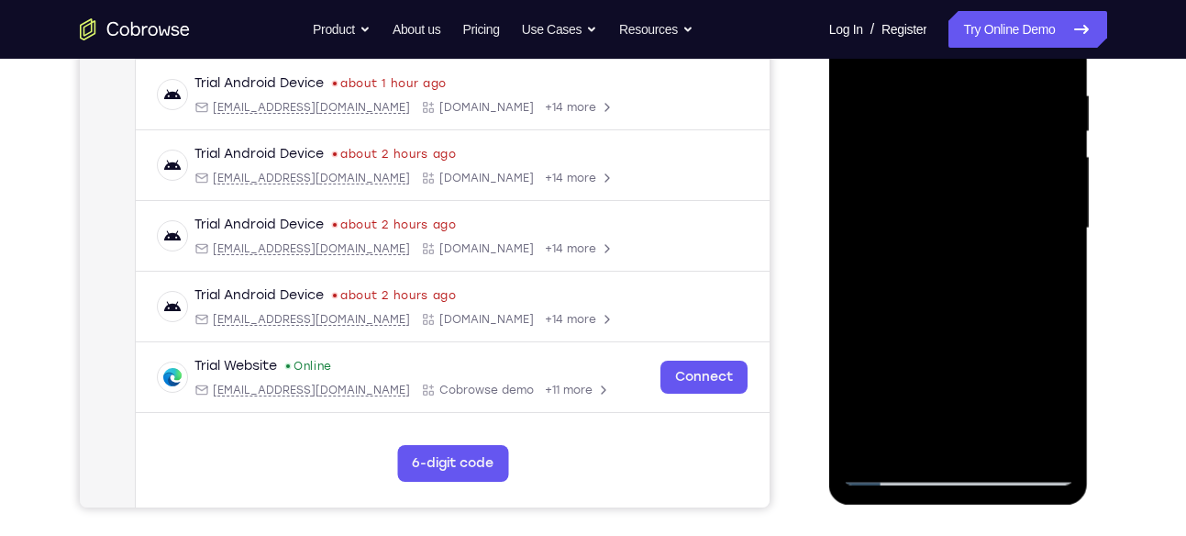
drag, startPoint x: 968, startPoint y: 176, endPoint x: 967, endPoint y: 413, distance: 236.7
click at [967, 413] on div at bounding box center [958, 229] width 231 height 514
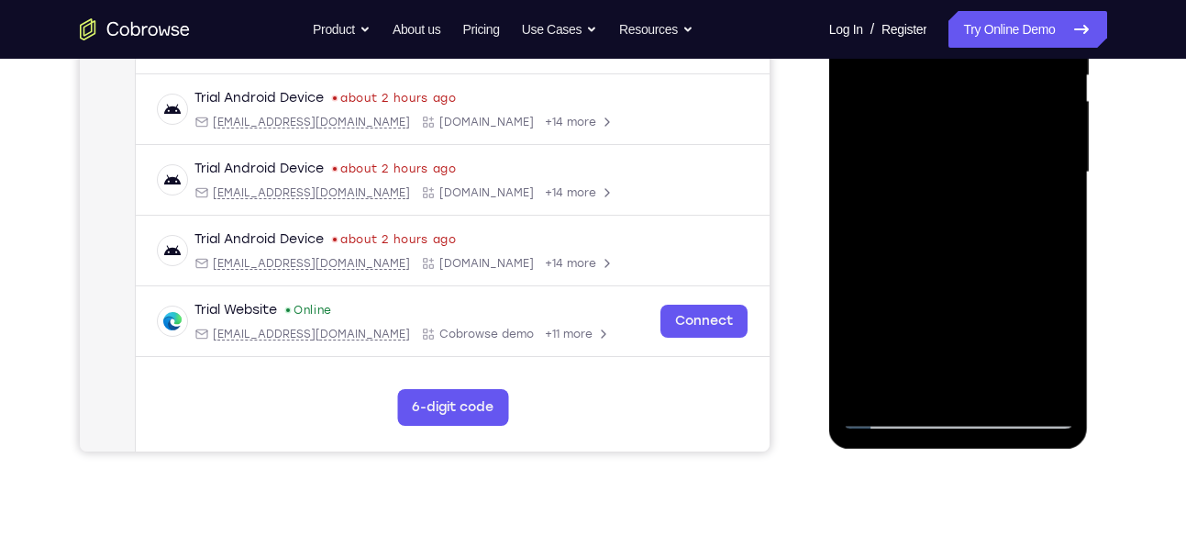
scroll to position [403, 0]
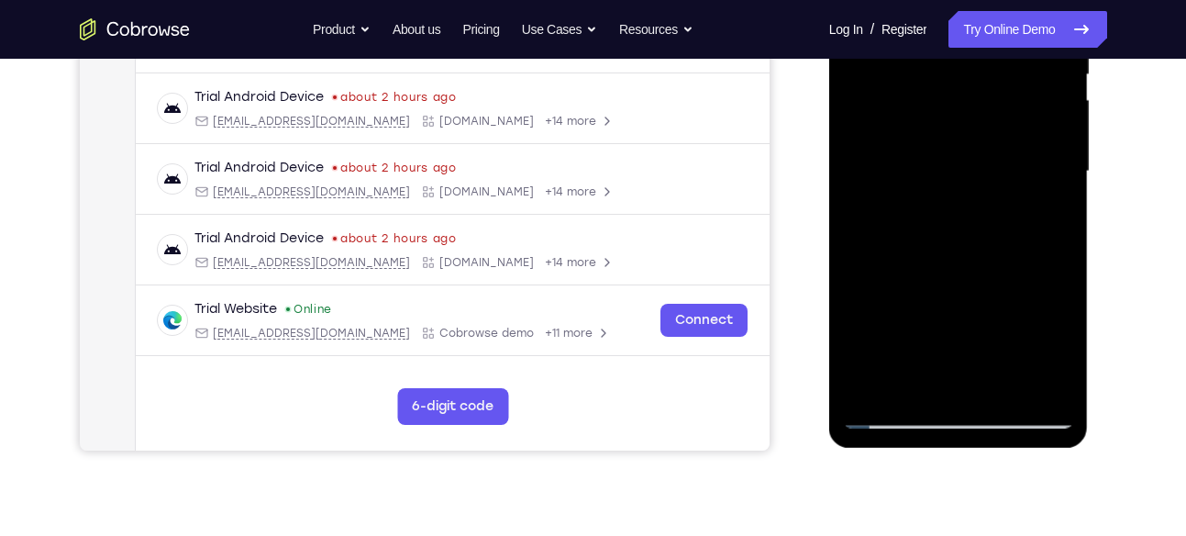
drag, startPoint x: 993, startPoint y: 316, endPoint x: 992, endPoint y: 207, distance: 108.3
click at [992, 207] on div at bounding box center [958, 172] width 231 height 514
click at [933, 237] on div at bounding box center [958, 172] width 231 height 514
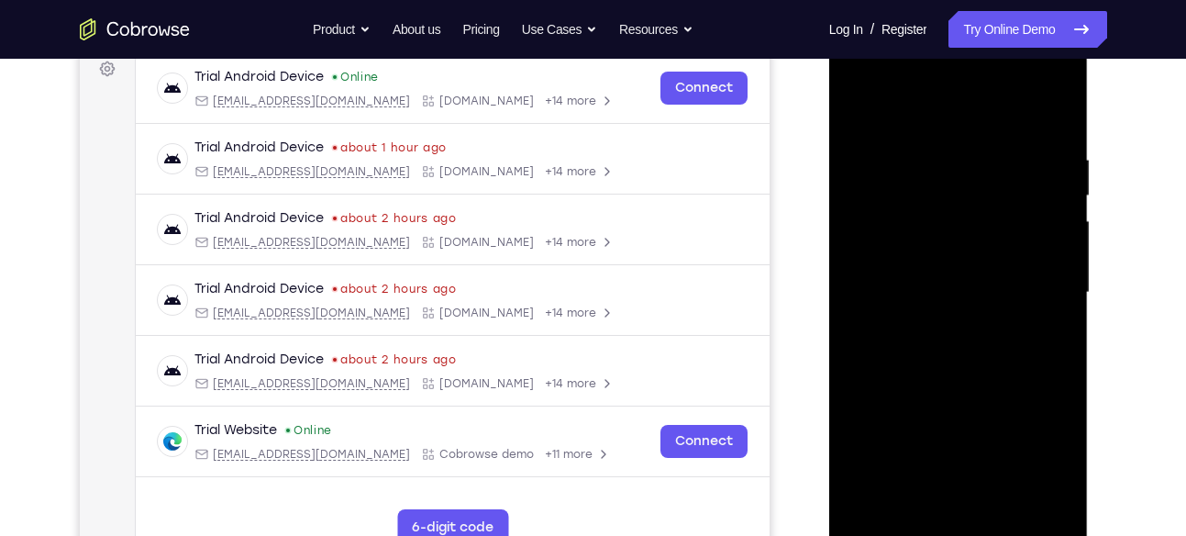
scroll to position [270, 0]
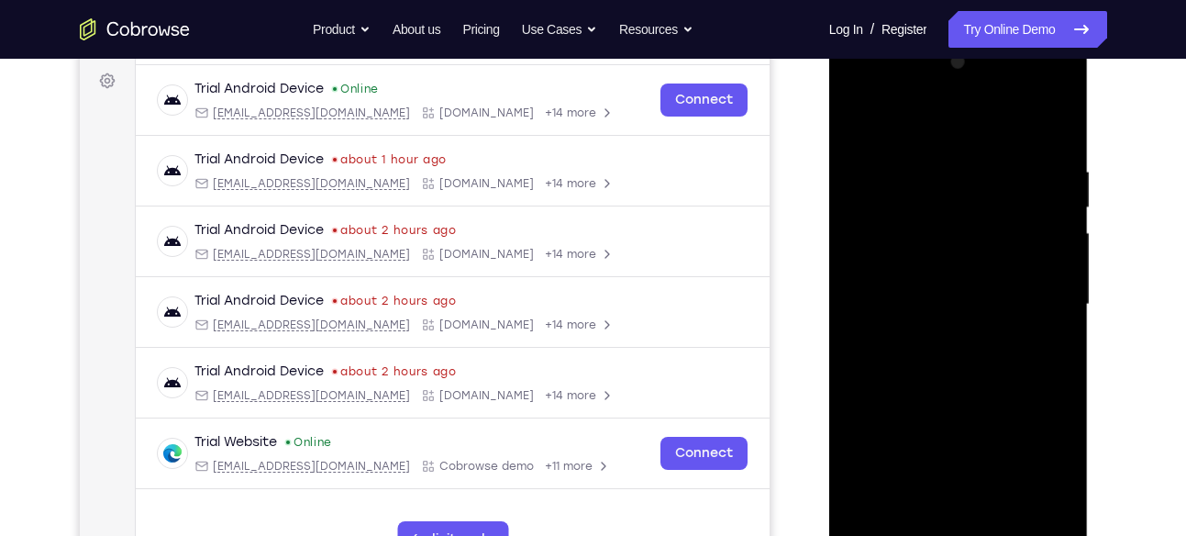
click at [1061, 209] on div at bounding box center [958, 305] width 231 height 514
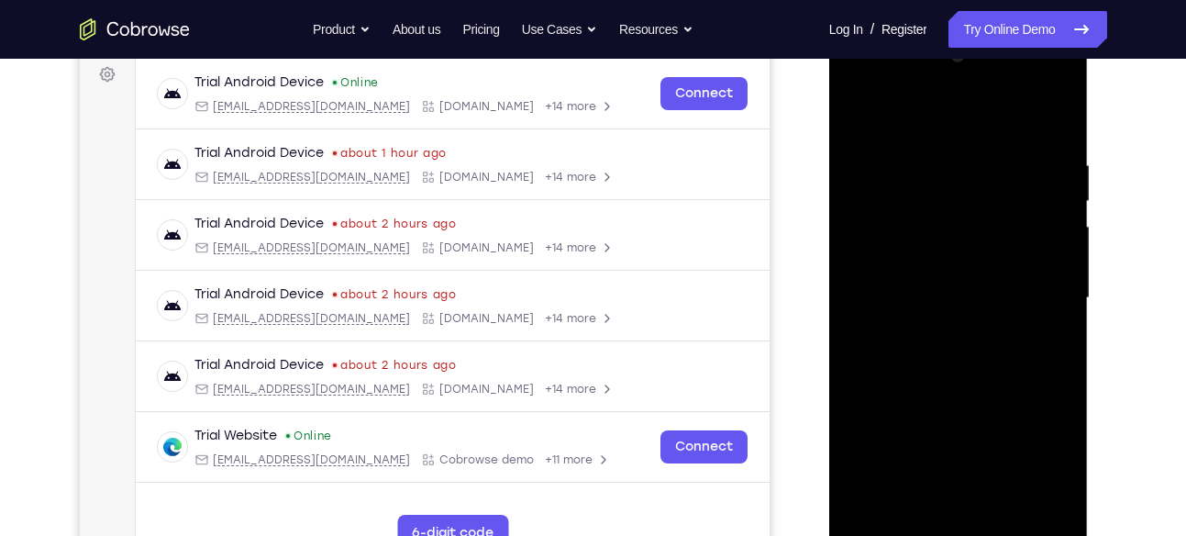
scroll to position [275, 0]
click at [857, 114] on div at bounding box center [958, 299] width 231 height 514
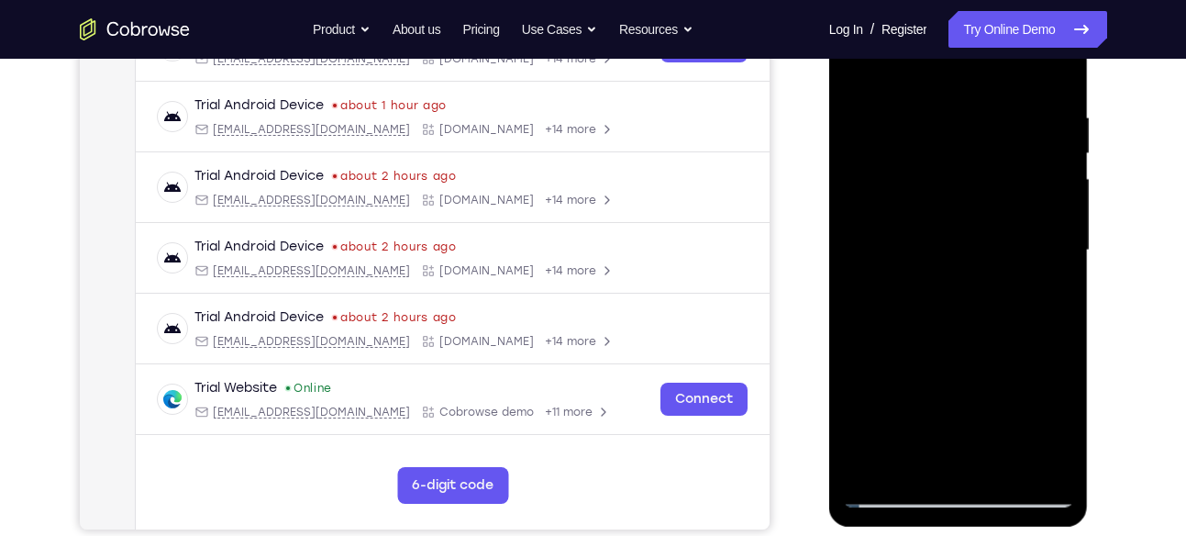
scroll to position [333, 0]
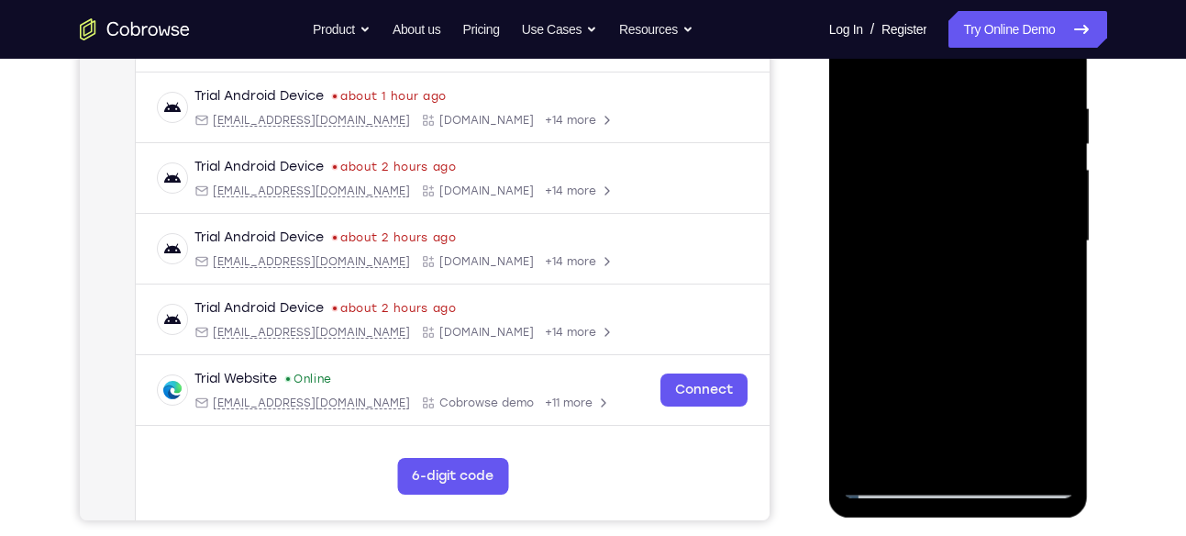
click at [1030, 319] on div at bounding box center [958, 241] width 231 height 514
click at [1061, 136] on div at bounding box center [958, 241] width 231 height 514
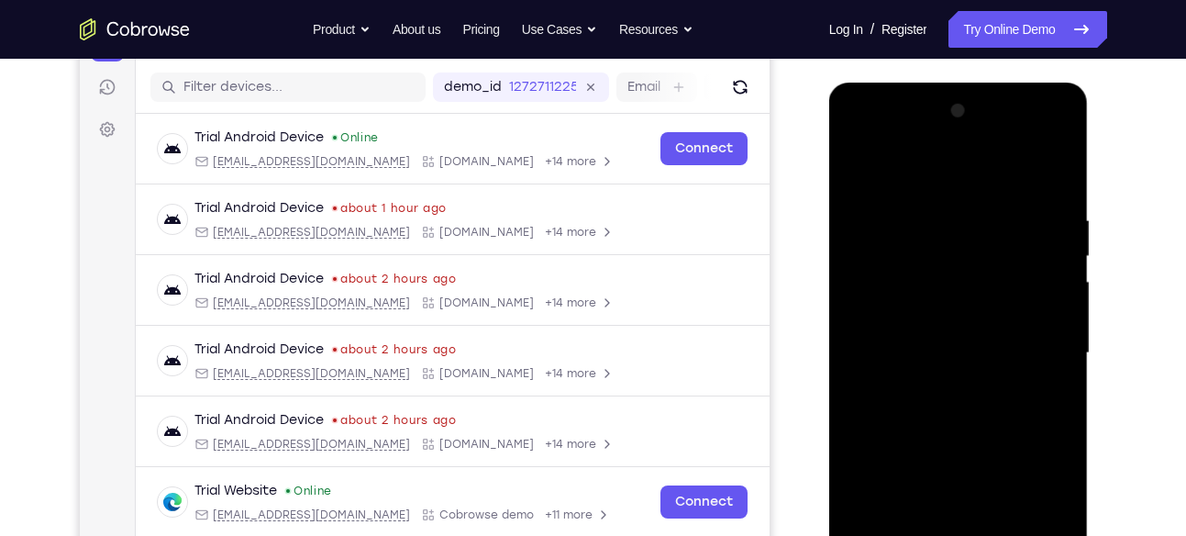
scroll to position [220, 0]
click at [859, 169] on div at bounding box center [958, 354] width 231 height 514
click at [917, 200] on div at bounding box center [958, 354] width 231 height 514
drag, startPoint x: 995, startPoint y: 206, endPoint x: 978, endPoint y: 343, distance: 138.7
click at [978, 343] on div at bounding box center [958, 354] width 231 height 514
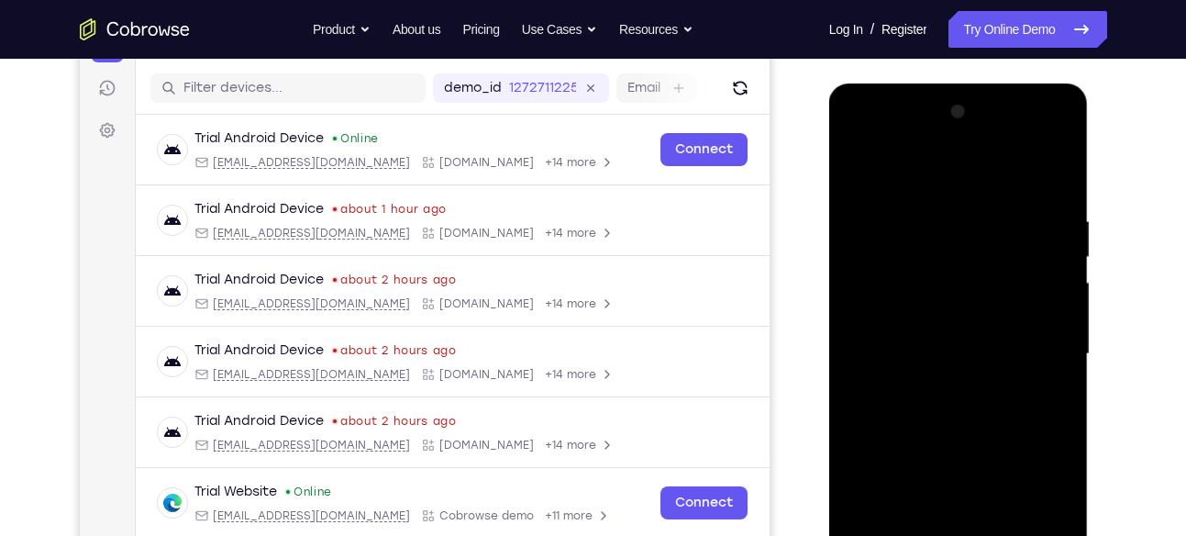
click at [952, 235] on div at bounding box center [958, 354] width 231 height 514
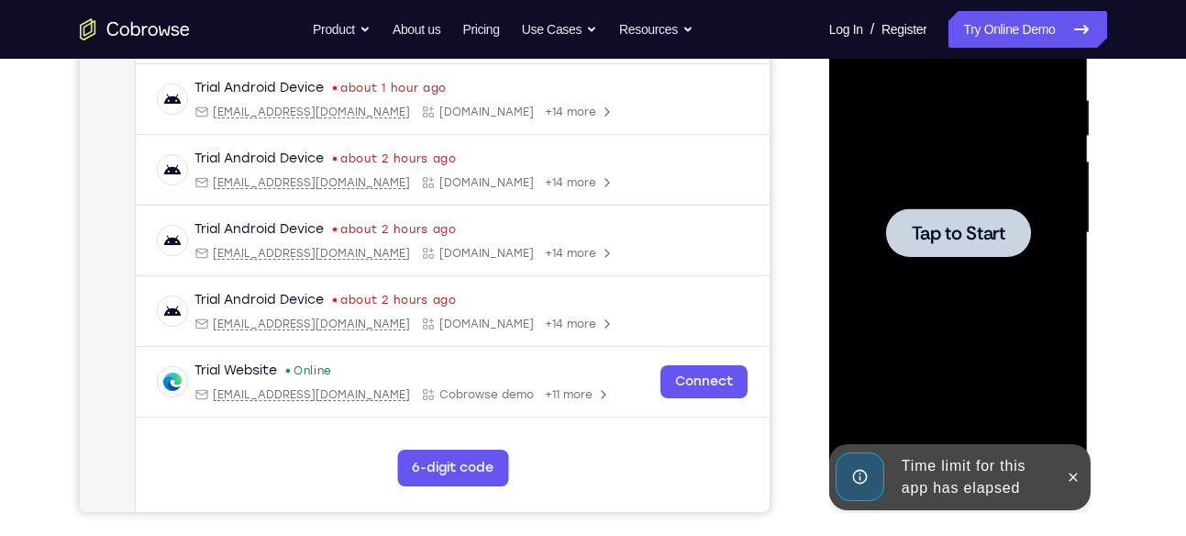
scroll to position [350, 0]
